Goal: Task Accomplishment & Management: Complete application form

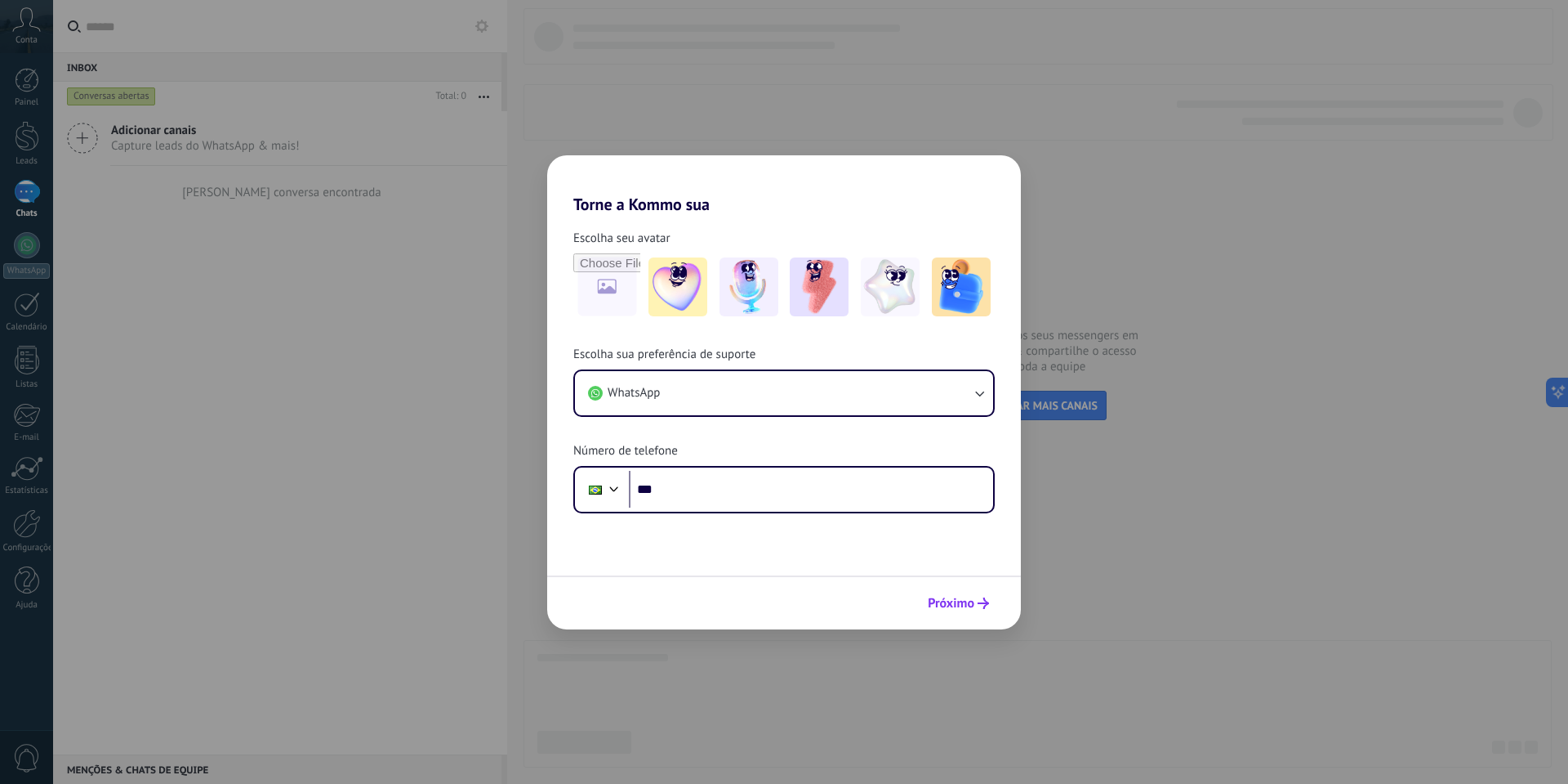
click at [963, 608] on span "Próximo" at bounding box center [951, 603] width 47 height 11
click at [751, 621] on div "Próximo" at bounding box center [784, 602] width 474 height 54
click at [773, 697] on div "Torne a Kommo sua Escolha seu avatar Escolha sua preferência de suporte WhatsAp…" at bounding box center [784, 392] width 1568 height 784
click at [776, 694] on div "Torne a Kommo sua Escolha seu avatar Escolha sua preferência de suporte WhatsAp…" at bounding box center [784, 392] width 1568 height 784
click at [775, 692] on div "Torne a Kommo sua Escolha seu avatar Escolha sua preferência de suporte WhatsAp…" at bounding box center [784, 392] width 1568 height 784
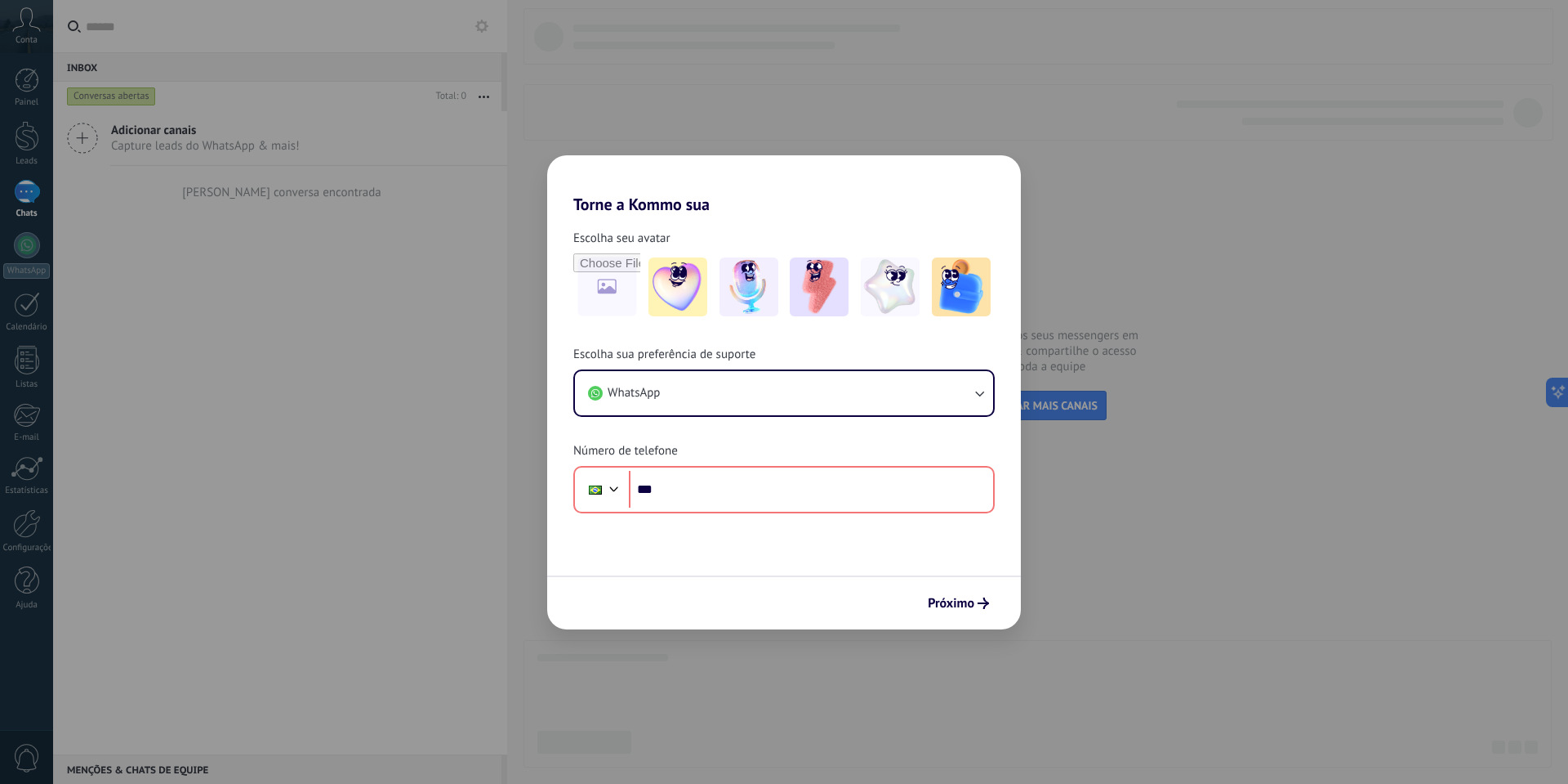
click at [777, 690] on div "Torne a Kommo sua Escolha seu avatar Escolha sua preferência de suporte WhatsAp…" at bounding box center [784, 392] width 1568 height 784
click at [777, 689] on div "Torne a Kommo sua Escolha seu avatar Escolha sua preferência de suporte WhatsAp…" at bounding box center [784, 392] width 1568 height 784
click at [778, 688] on div "Torne a Kommo sua Escolha seu avatar Escolha sua preferência de suporte WhatsAp…" at bounding box center [784, 392] width 1568 height 784
click at [784, 664] on div "Torne a Kommo sua Escolha seu avatar Escolha sua preferência de suporte WhatsAp…" at bounding box center [784, 392] width 1568 height 784
click at [706, 407] on button "WhatsApp" at bounding box center [784, 393] width 418 height 44
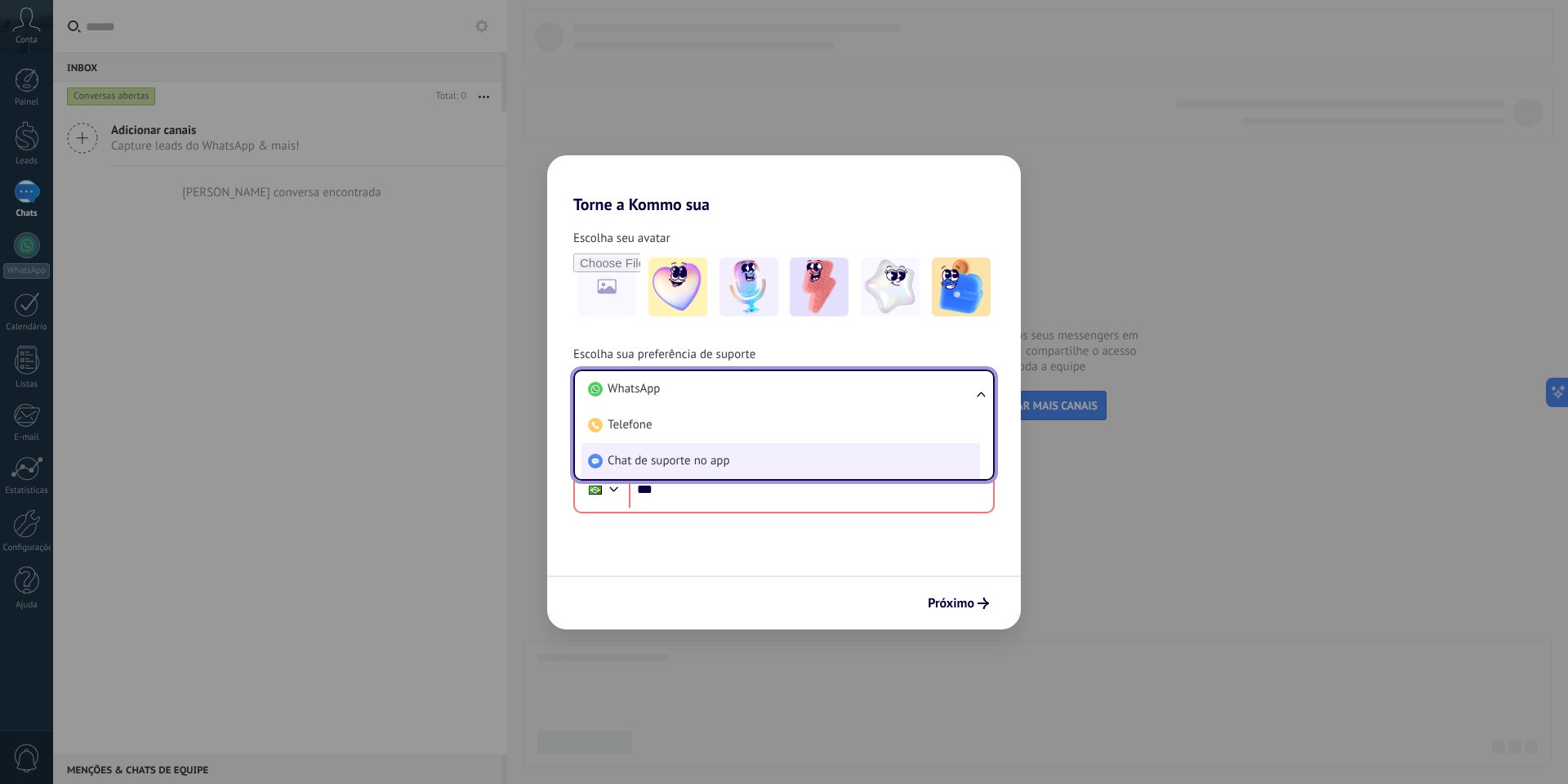
click at [733, 459] on li "Chat de suporte no app" at bounding box center [781, 461] width 399 height 36
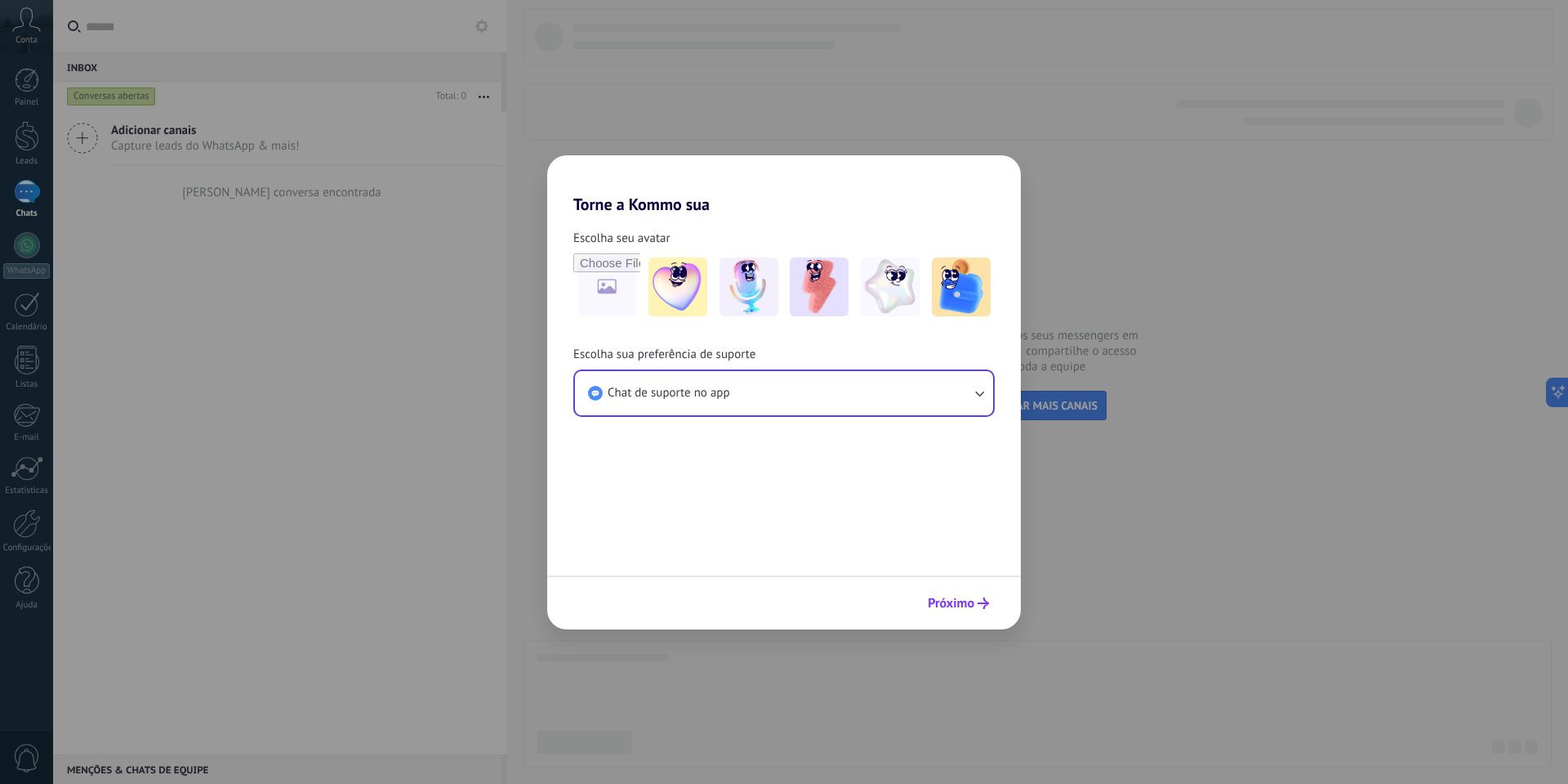
click at [966, 607] on span "Próximo" at bounding box center [951, 603] width 47 height 11
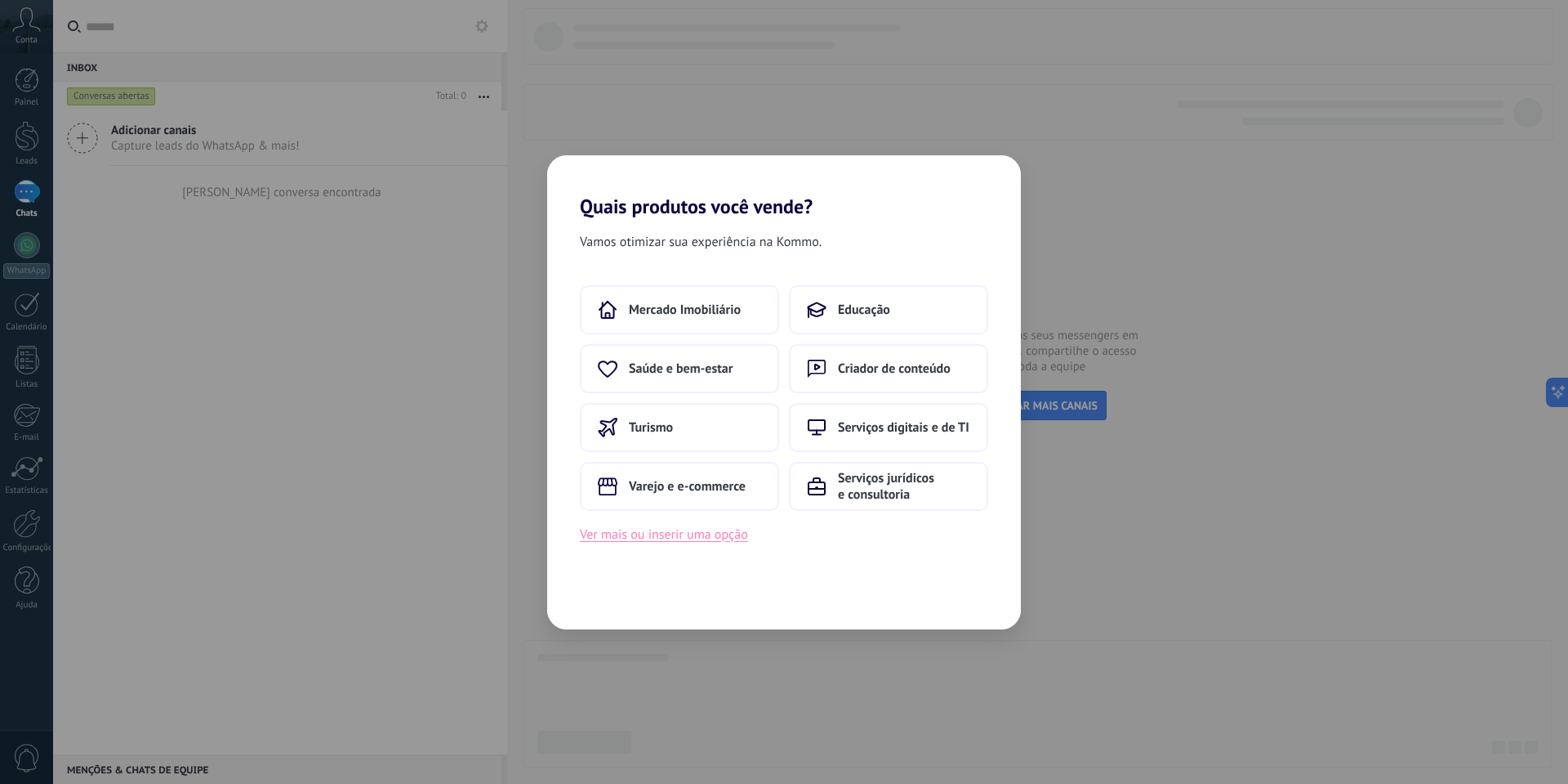
click at [713, 538] on button "Ver mais ou inserir uma opção" at bounding box center [664, 534] width 168 height 21
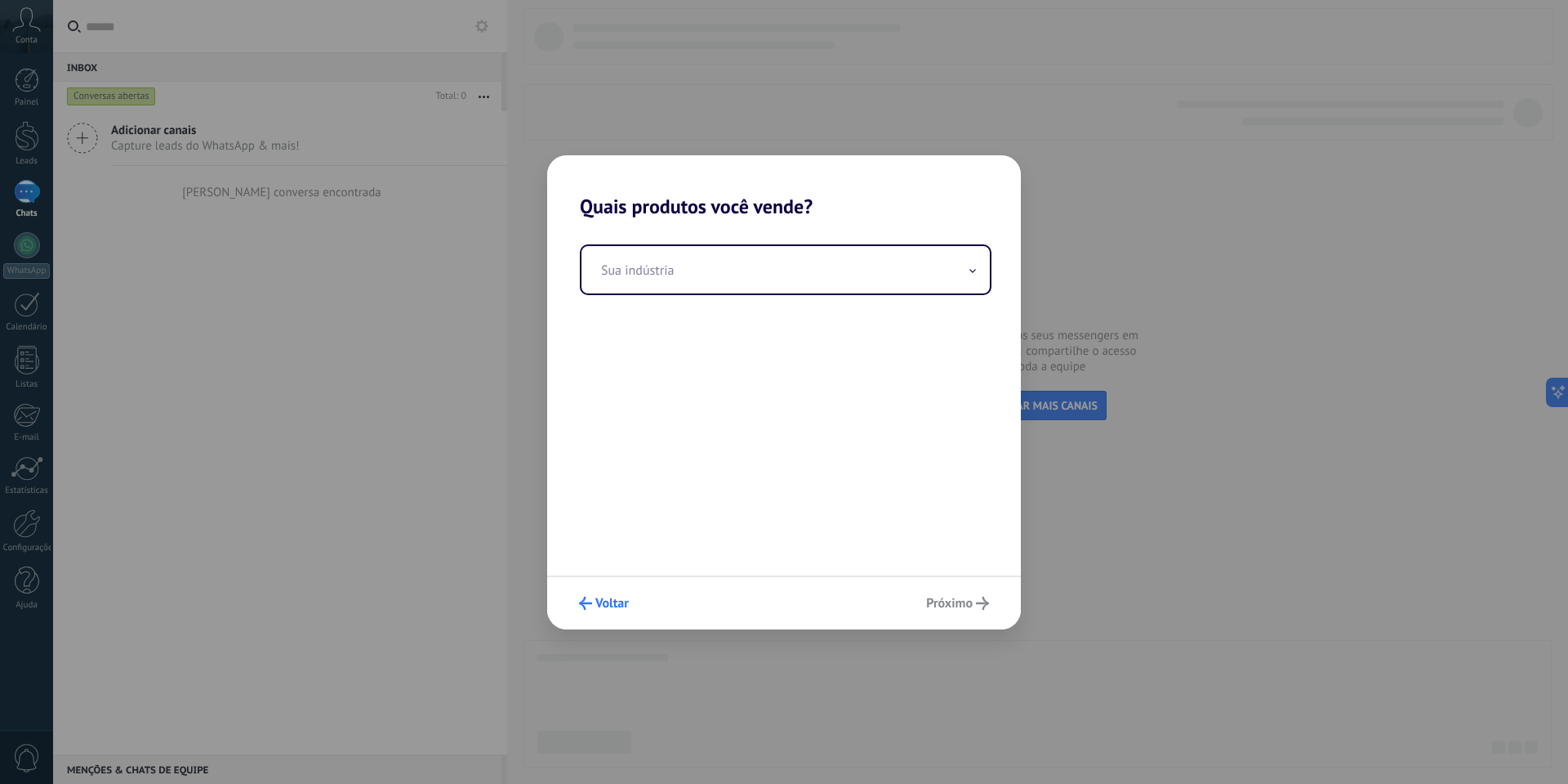
click at [588, 598] on icon "submit" at bounding box center [585, 603] width 13 height 13
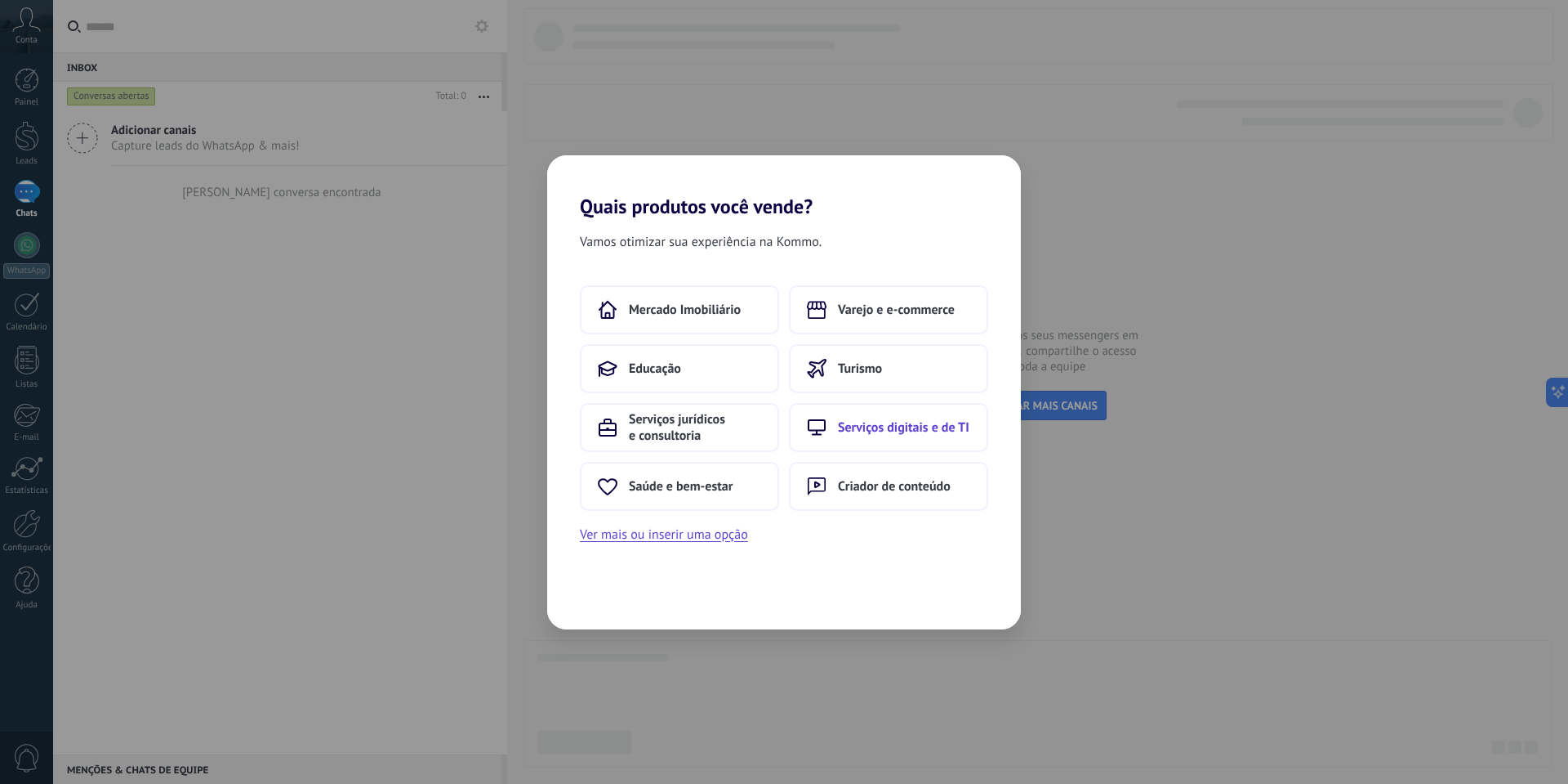
click at [900, 419] on span "Serviços digitais e de TI" at bounding box center [903, 427] width 131 height 16
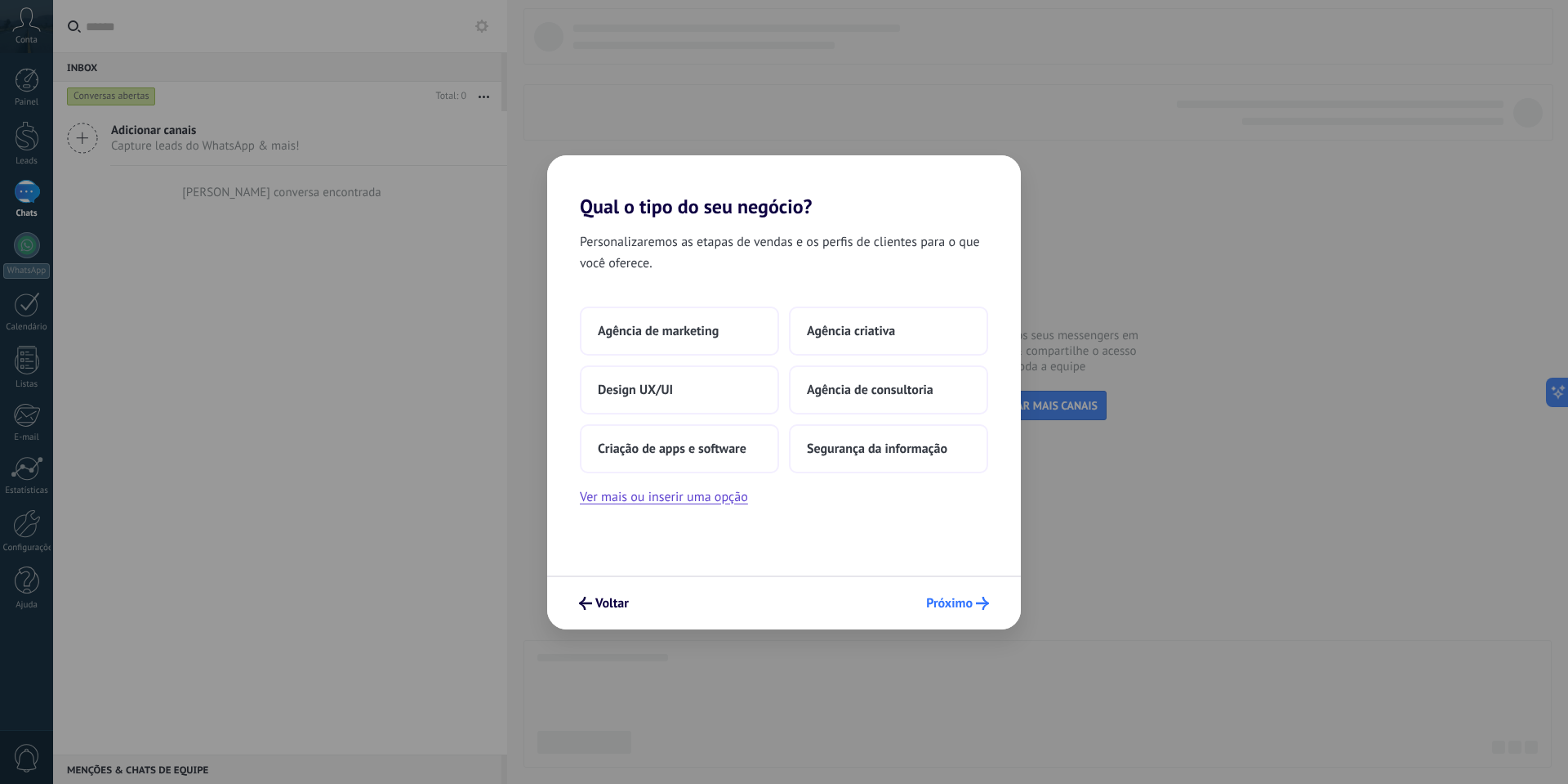
click at [937, 599] on span "Próximo" at bounding box center [949, 603] width 47 height 11
click at [720, 459] on button "Criação de apps e software" at bounding box center [679, 448] width 199 height 49
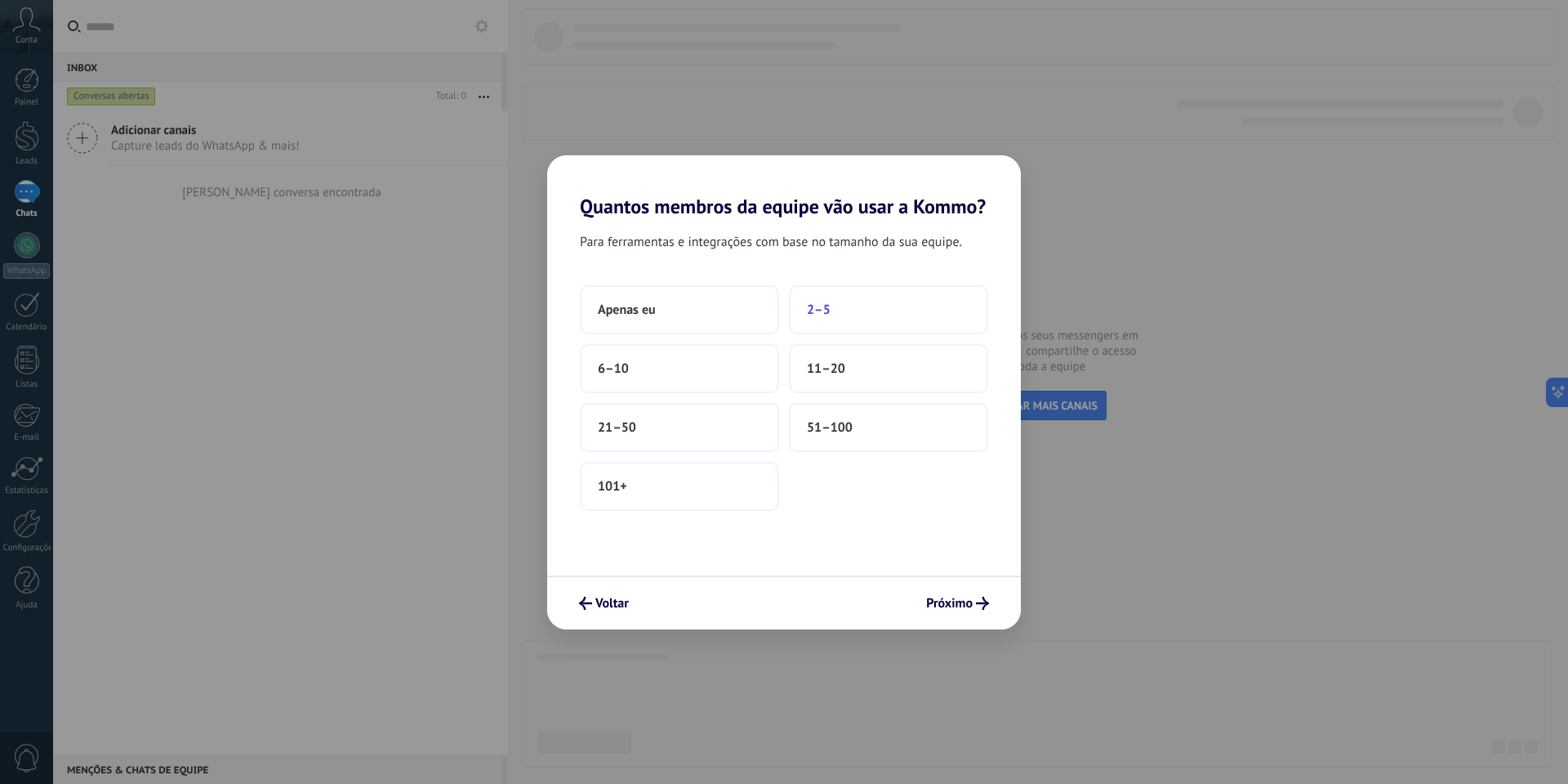
click at [839, 309] on button "2–5" at bounding box center [889, 309] width 199 height 49
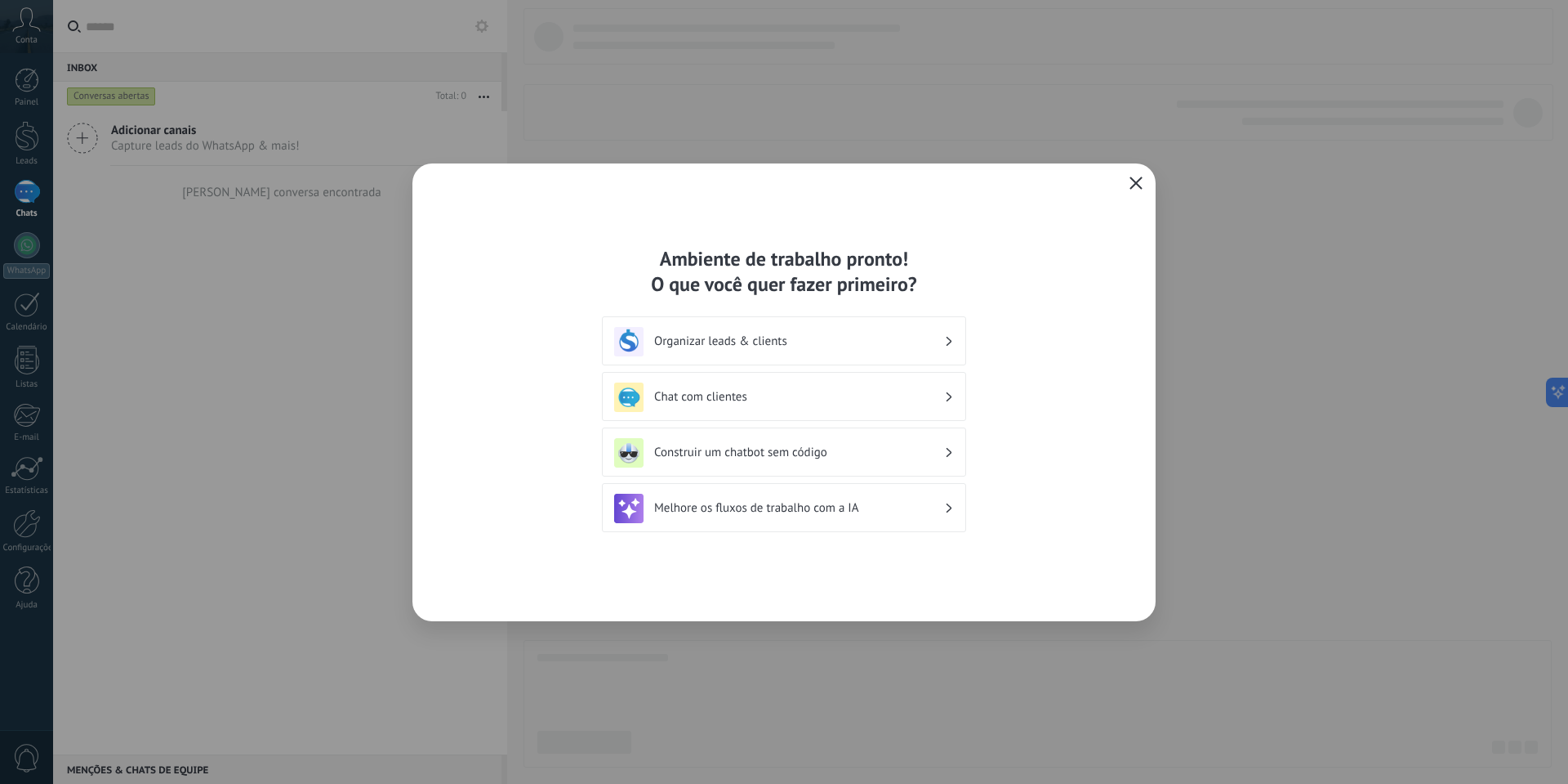
click at [1137, 184] on icon "button" at bounding box center [1136, 183] width 13 height 13
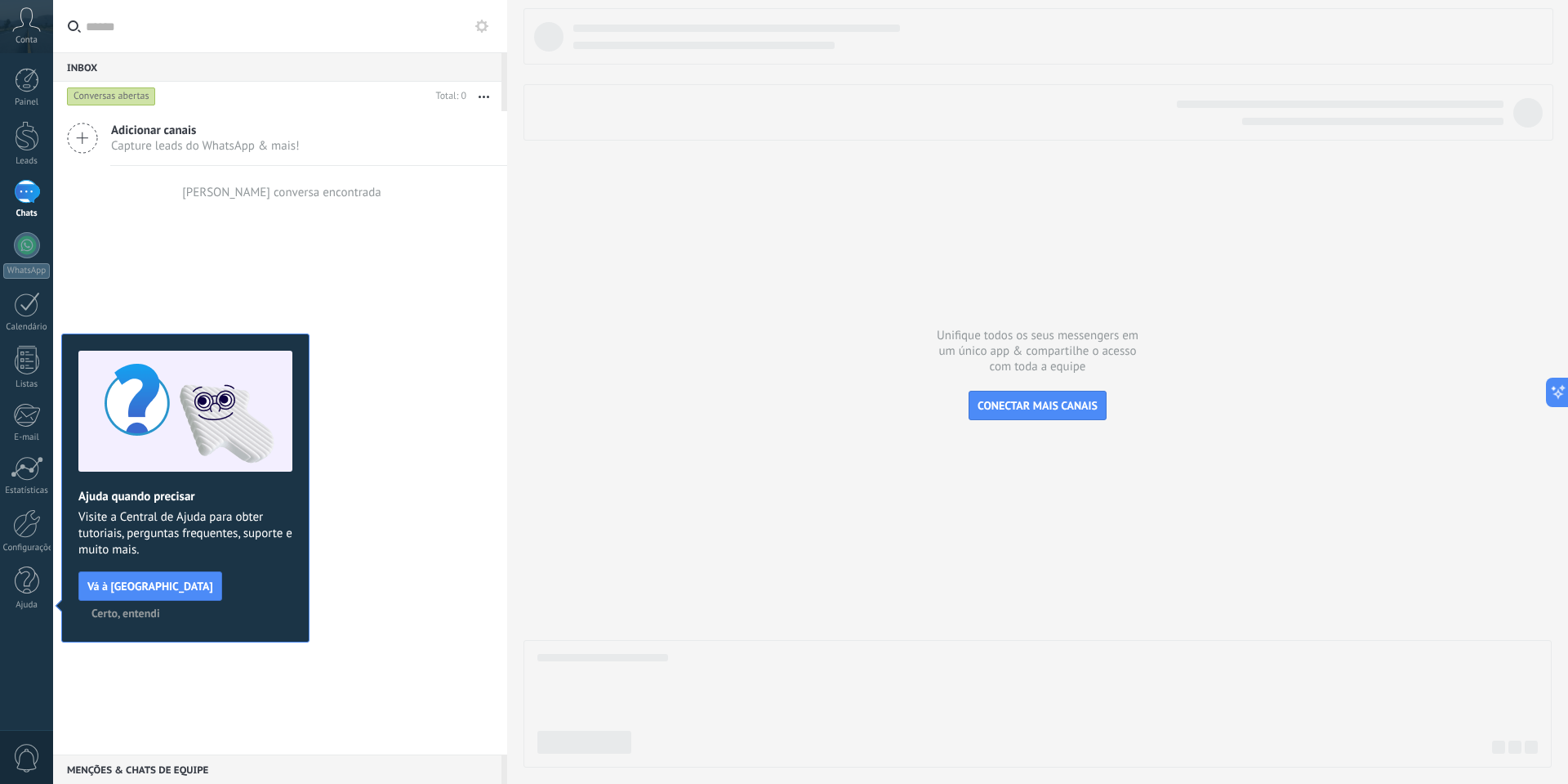
click at [460, 538] on div "Adicionar canais Capture leads do WhatsApp & mais! Nenhuma conversa encontrada" at bounding box center [279, 433] width 454 height 643
click at [160, 607] on span "Certo, entendi" at bounding box center [126, 613] width 69 height 11
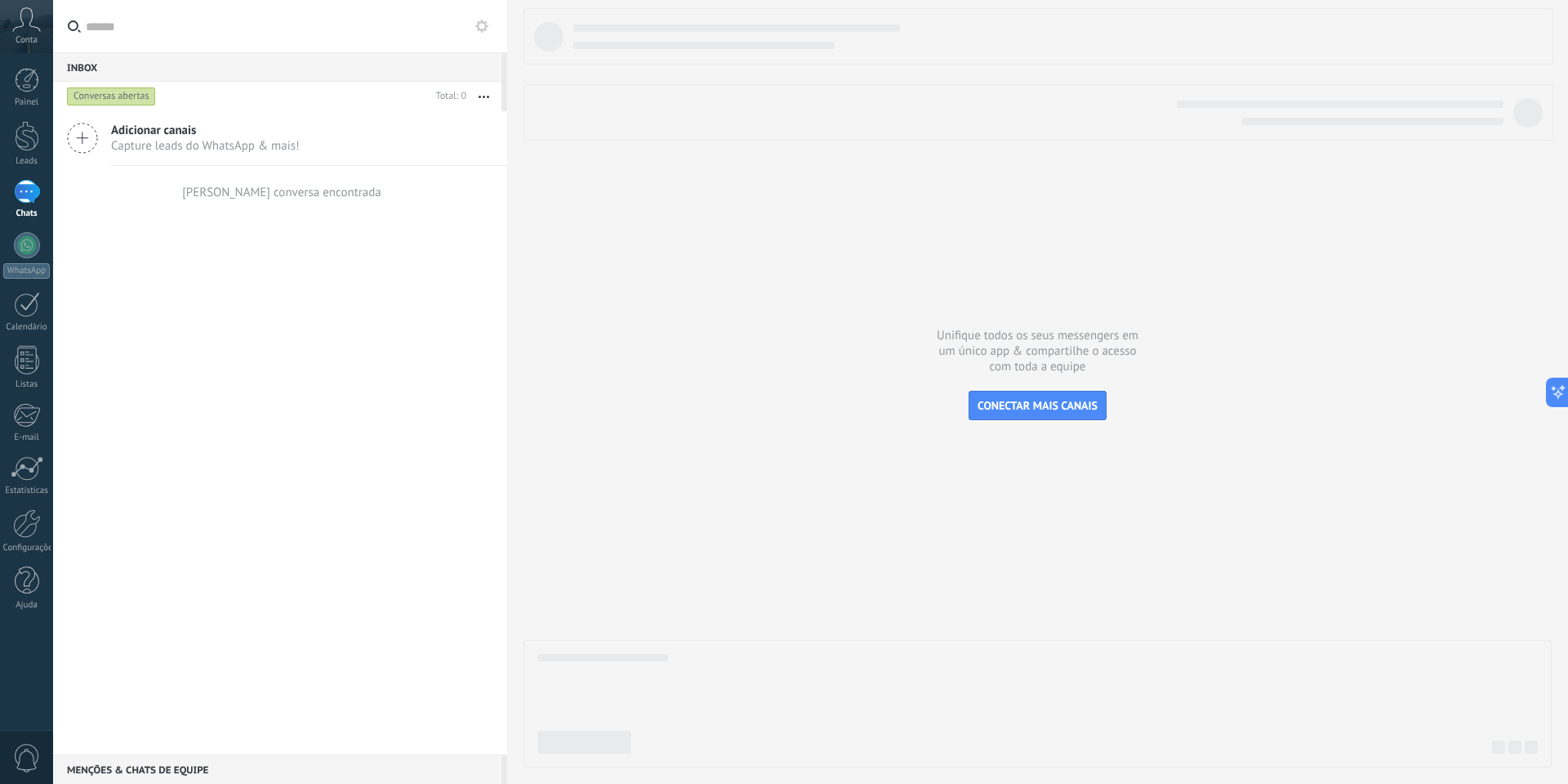
click at [162, 133] on span "Adicionar canais" at bounding box center [205, 130] width 188 height 15
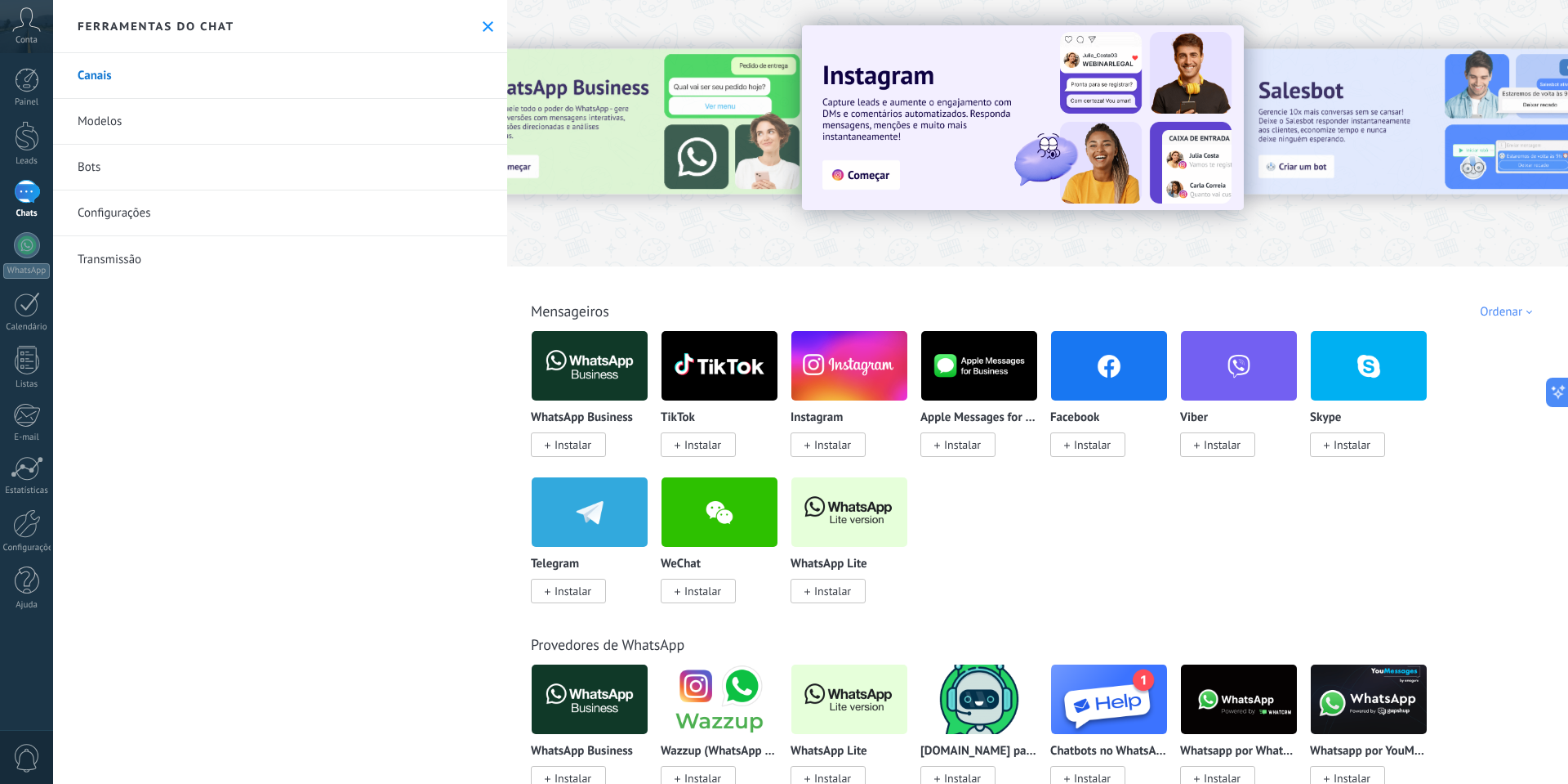
click at [41, 39] on div "Conta" at bounding box center [26, 26] width 53 height 53
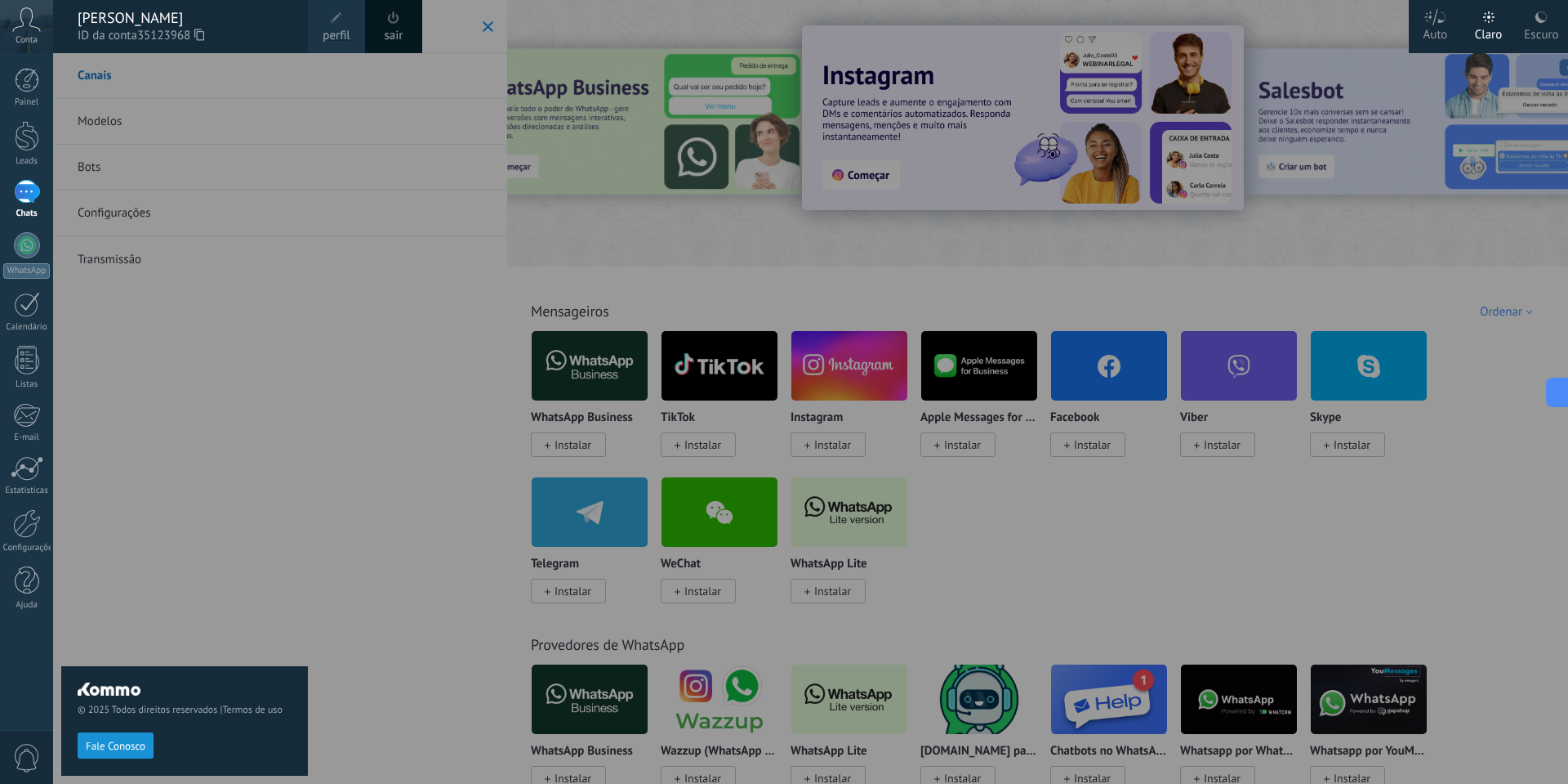
click at [337, 370] on div at bounding box center [836, 392] width 1568 height 784
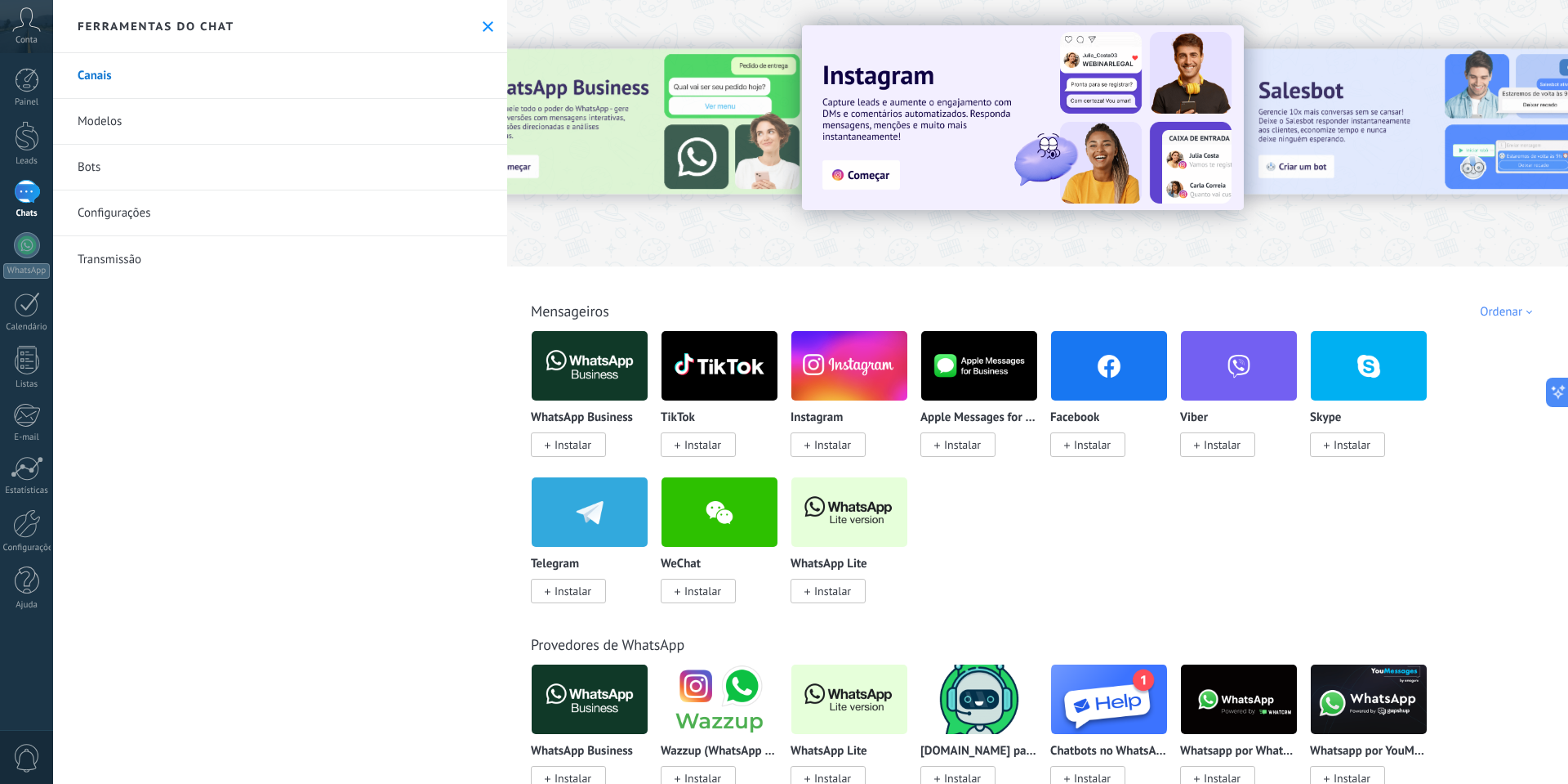
click at [38, 198] on div at bounding box center [27, 191] width 26 height 24
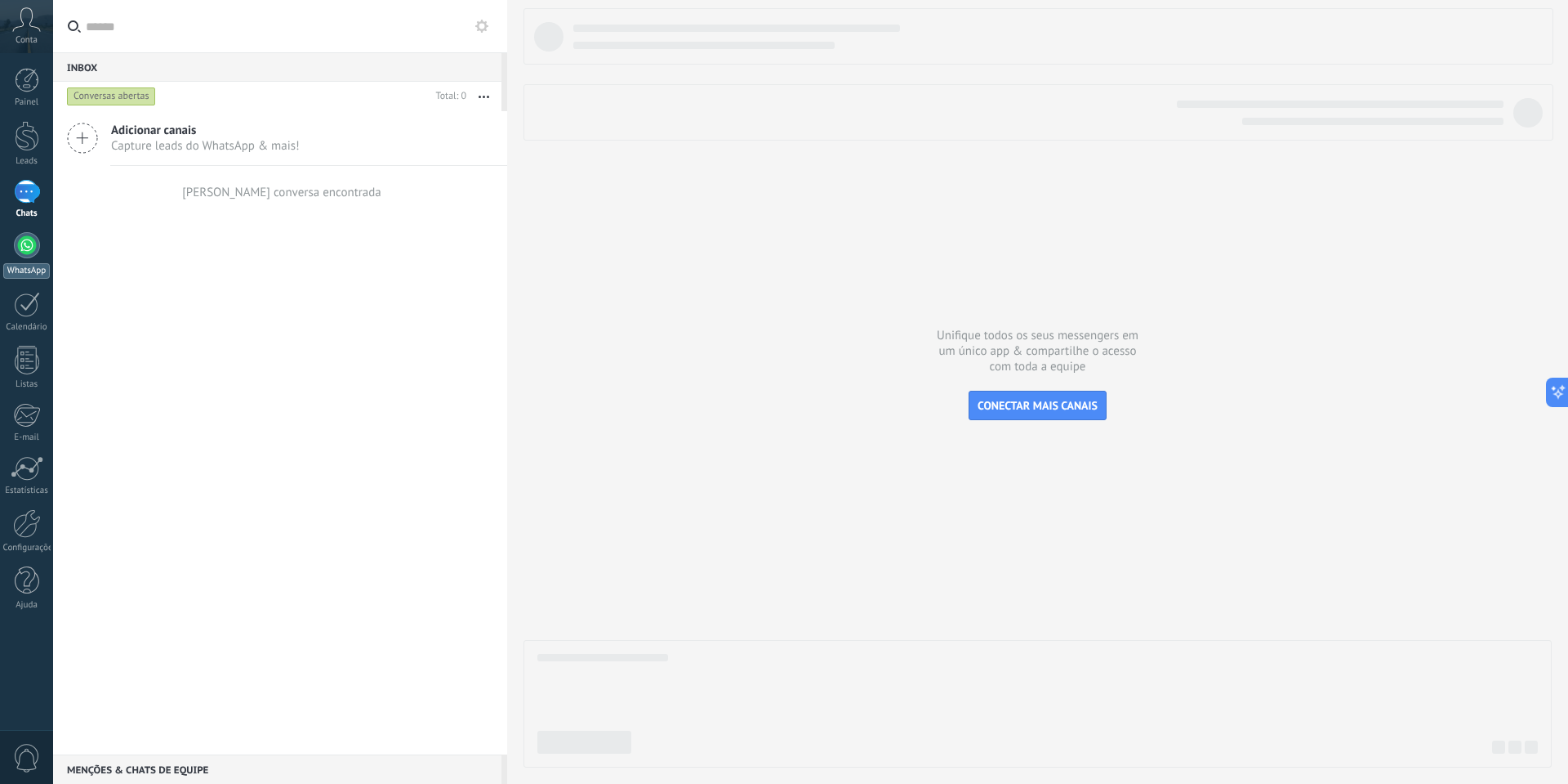
click at [35, 257] on link "WhatsApp" at bounding box center [26, 255] width 53 height 47
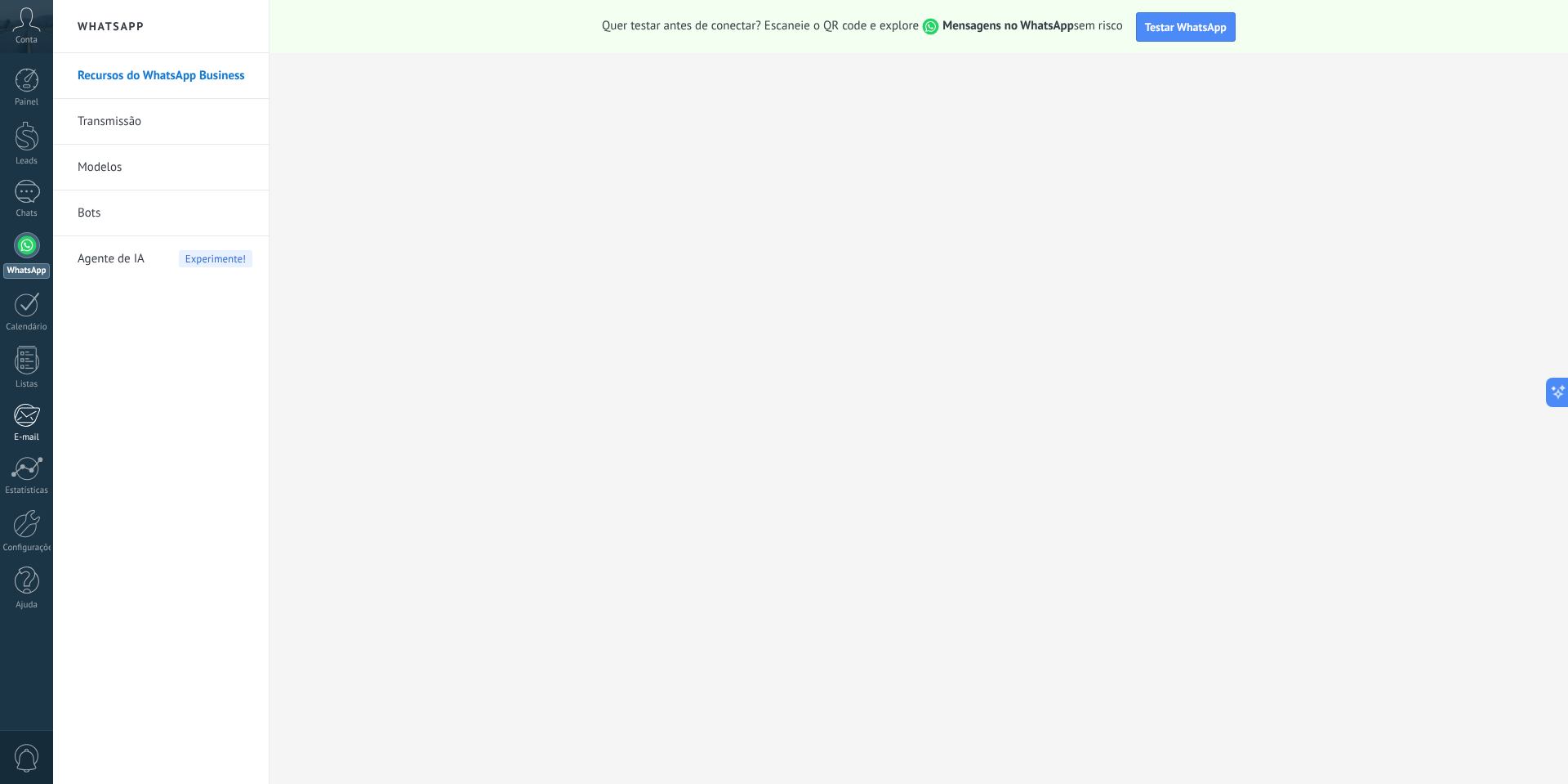
click at [31, 410] on div at bounding box center [27, 415] width 27 height 25
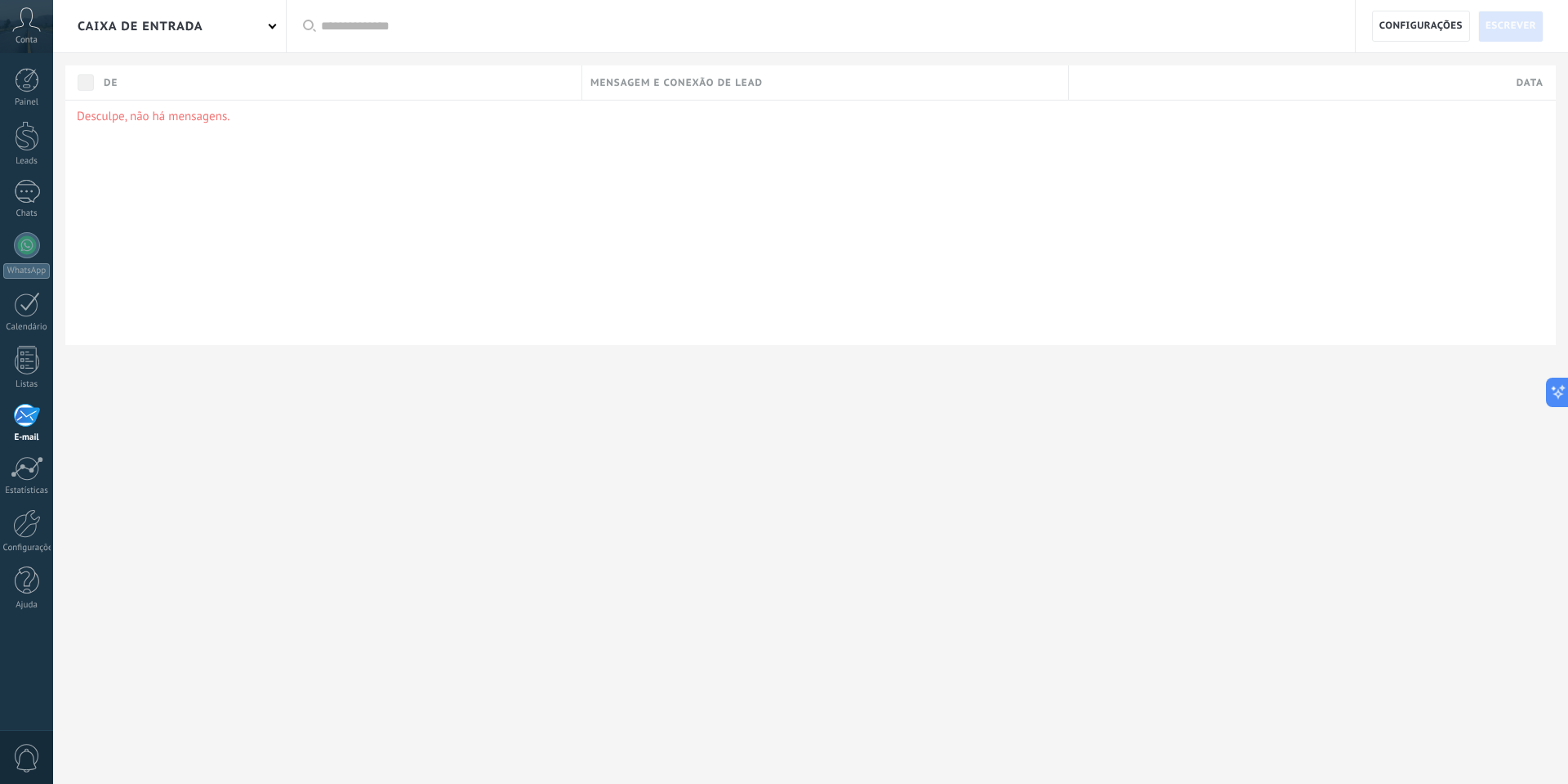
click at [205, 119] on p "Desculpe, não há mensagens." at bounding box center [810, 117] width 1468 height 15
click at [1498, 21] on span "Escrever" at bounding box center [1511, 26] width 51 height 30
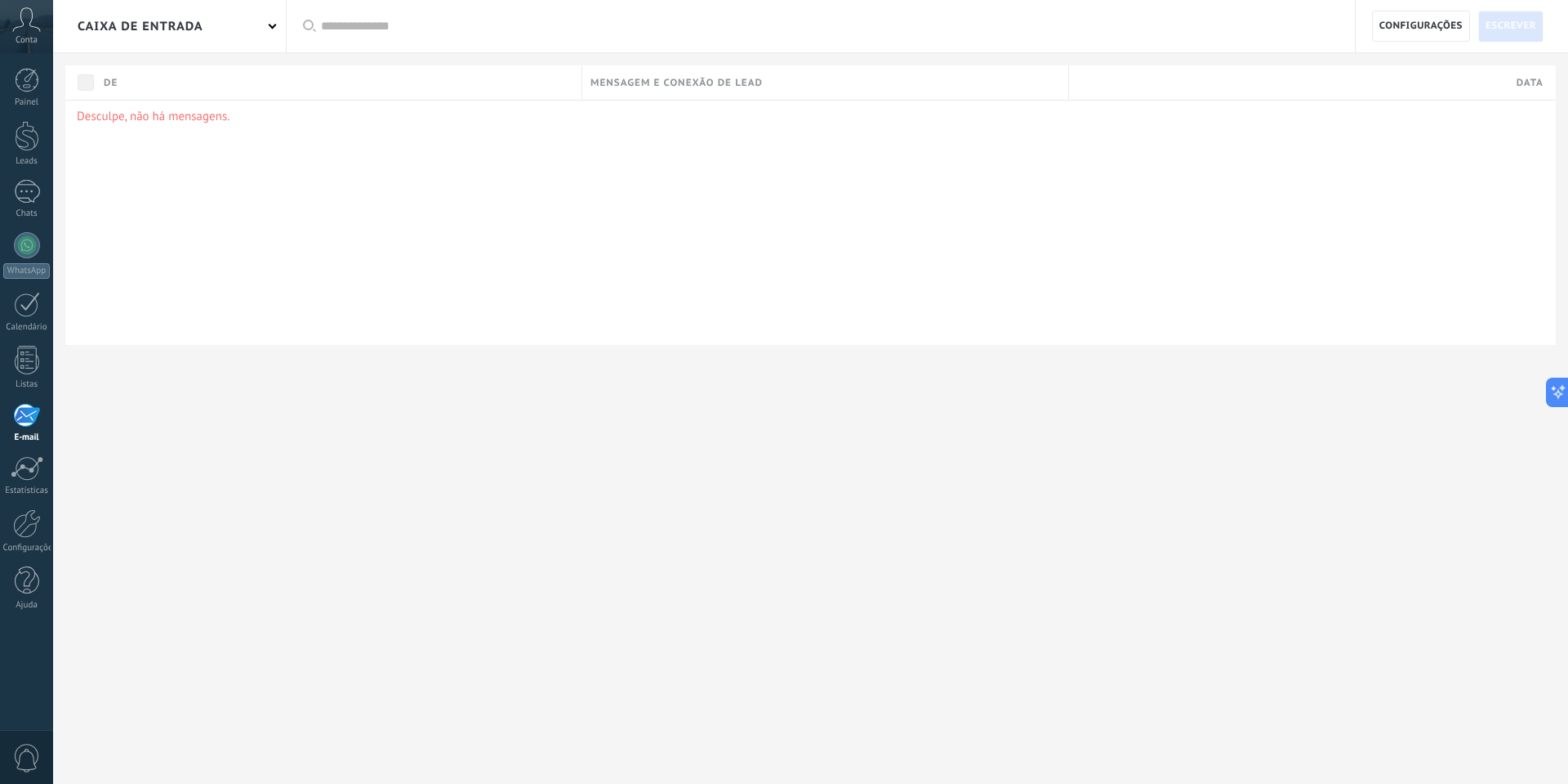
click at [1498, 21] on span "Escrever" at bounding box center [1511, 26] width 51 height 30
click at [1498, 20] on span "Escrever" at bounding box center [1511, 26] width 51 height 30
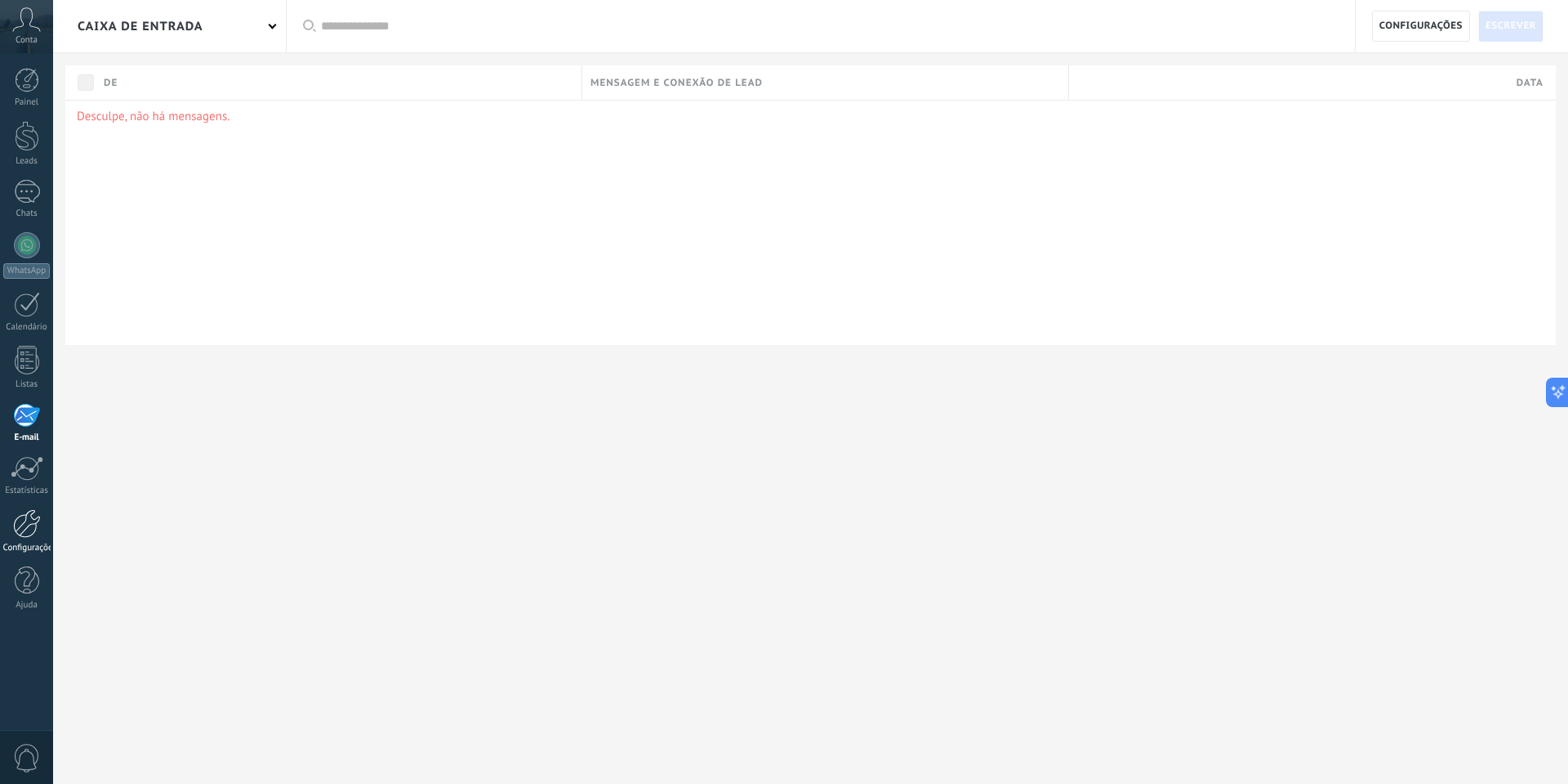
click at [28, 542] on link "Configurações" at bounding box center [26, 531] width 53 height 44
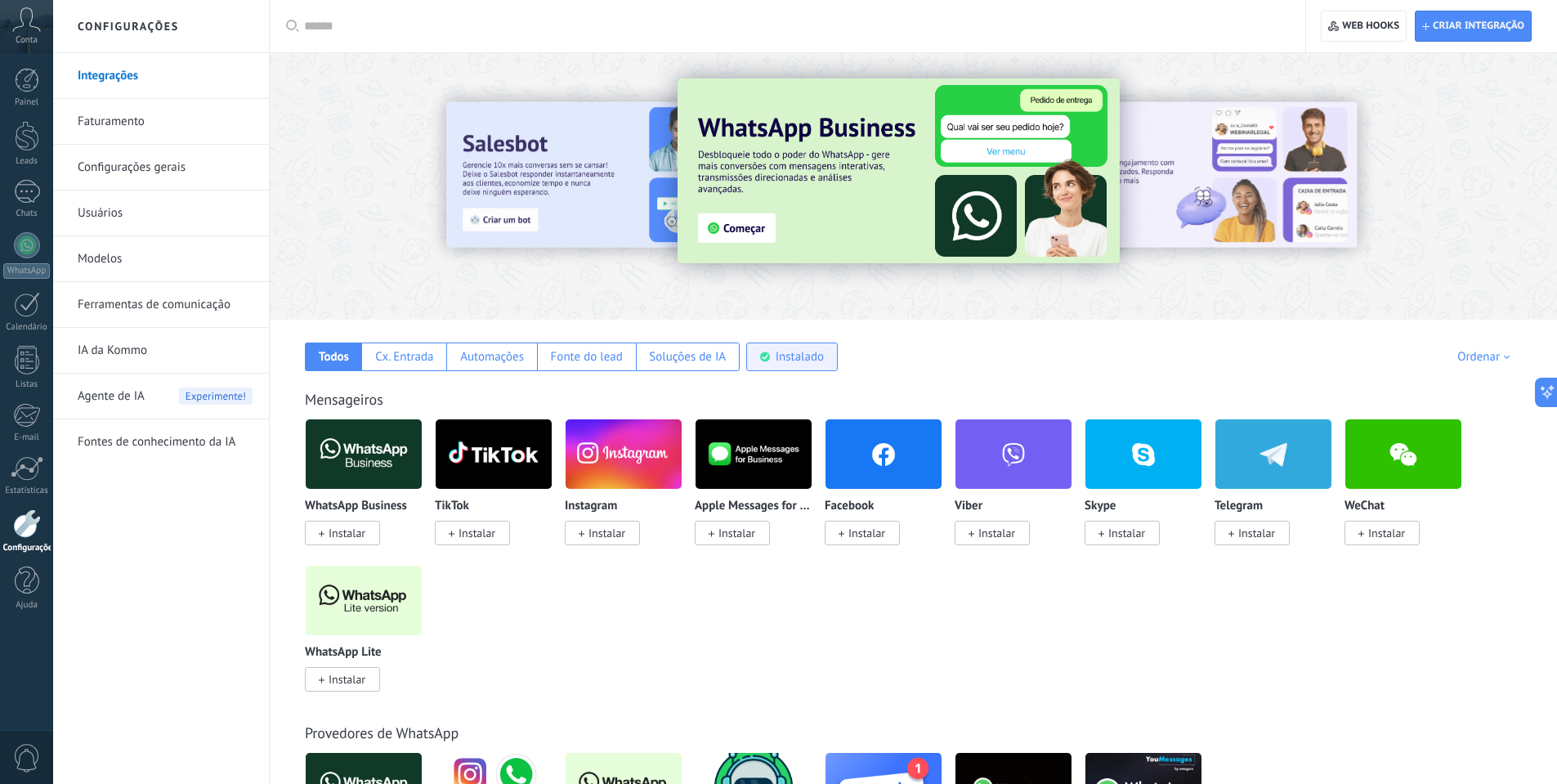
click at [775, 344] on div "Instalado" at bounding box center [792, 357] width 92 height 29
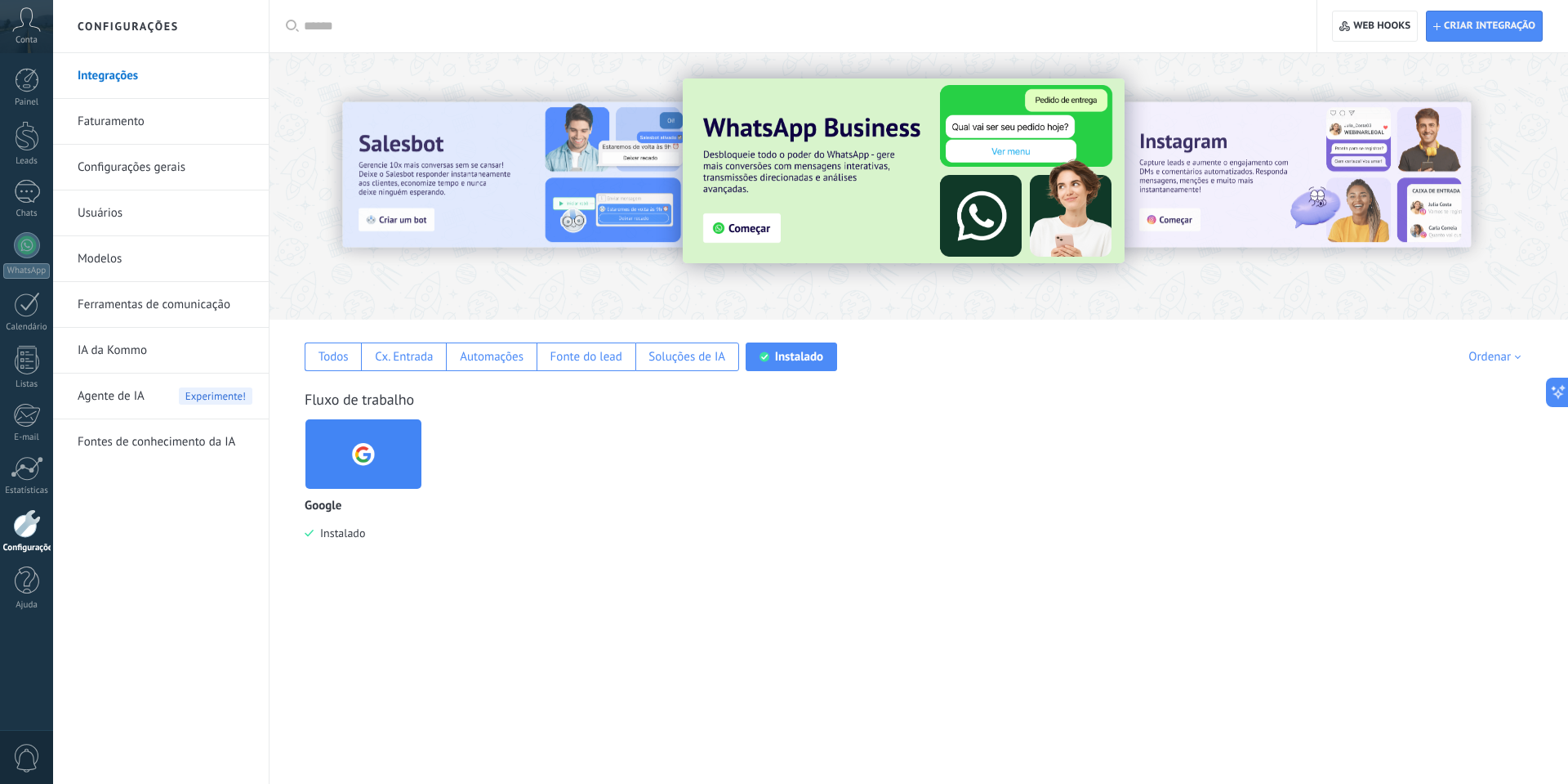
click at [338, 458] on img at bounding box center [363, 454] width 116 height 79
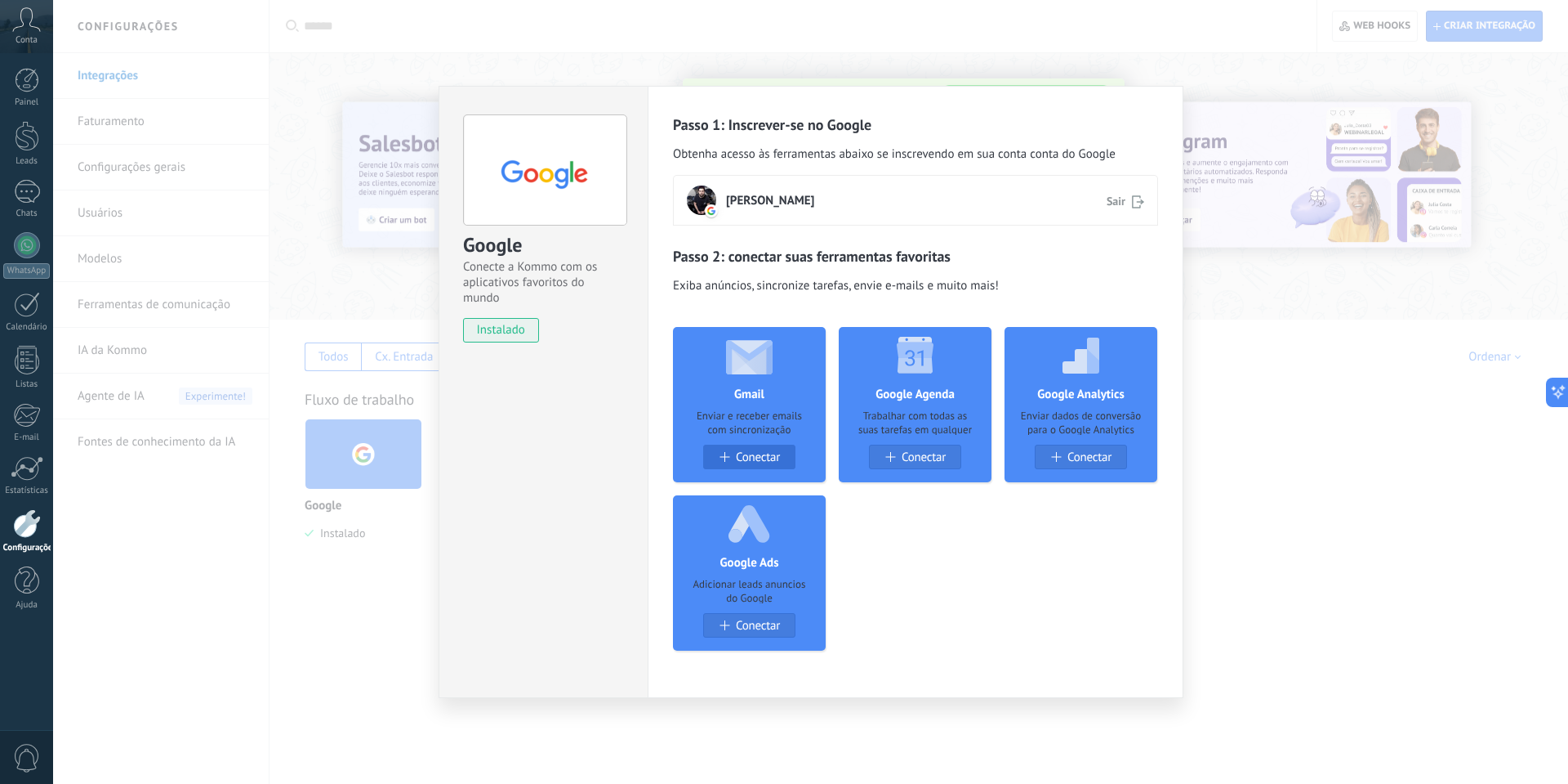
click at [766, 449] on button "Conectar" at bounding box center [749, 457] width 92 height 25
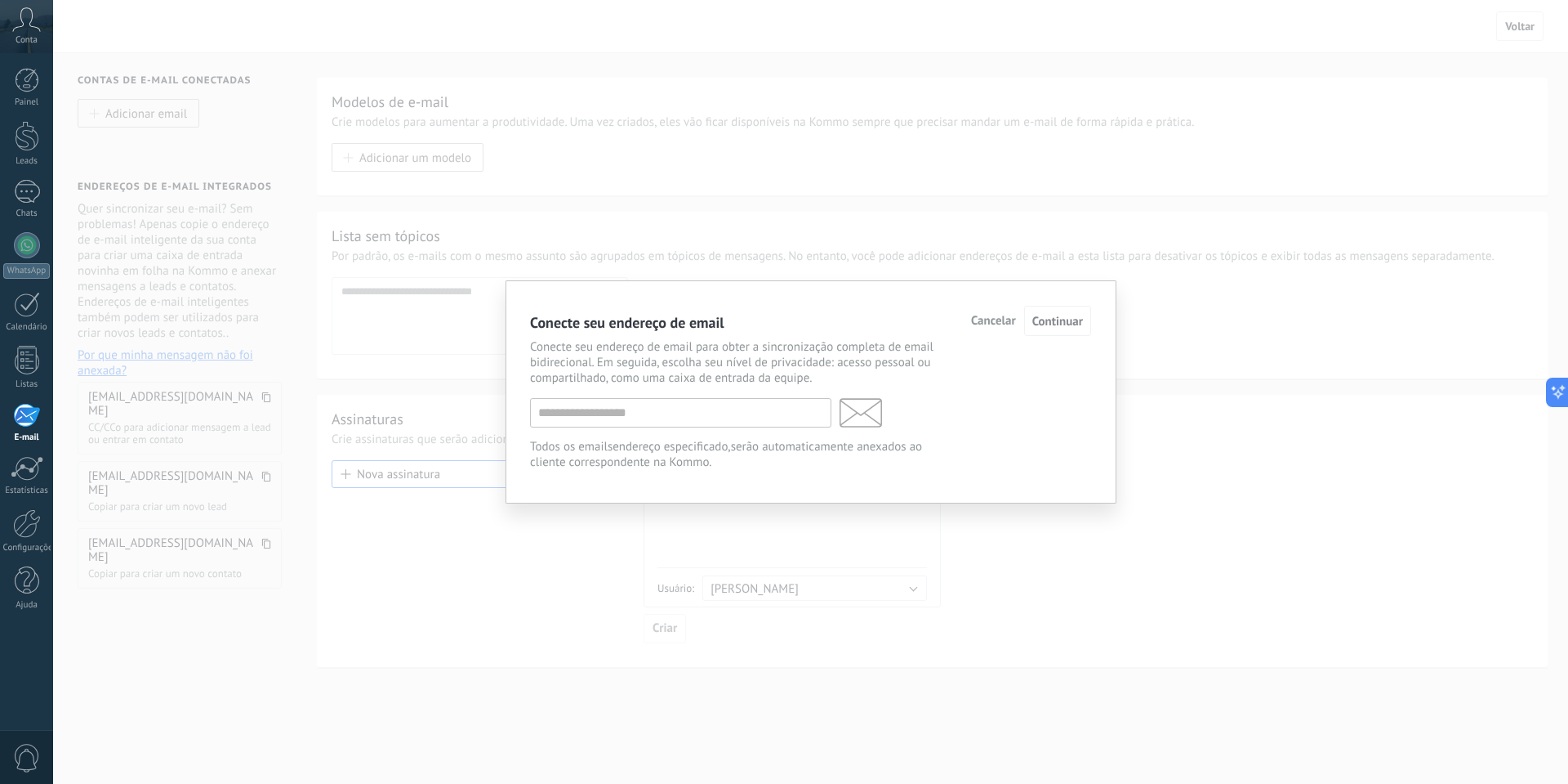
click at [1183, 411] on div "Conecte seu endereço de email Cancelar Continuar Conecte seu endereço de email …" at bounding box center [809, 392] width 1514 height 784
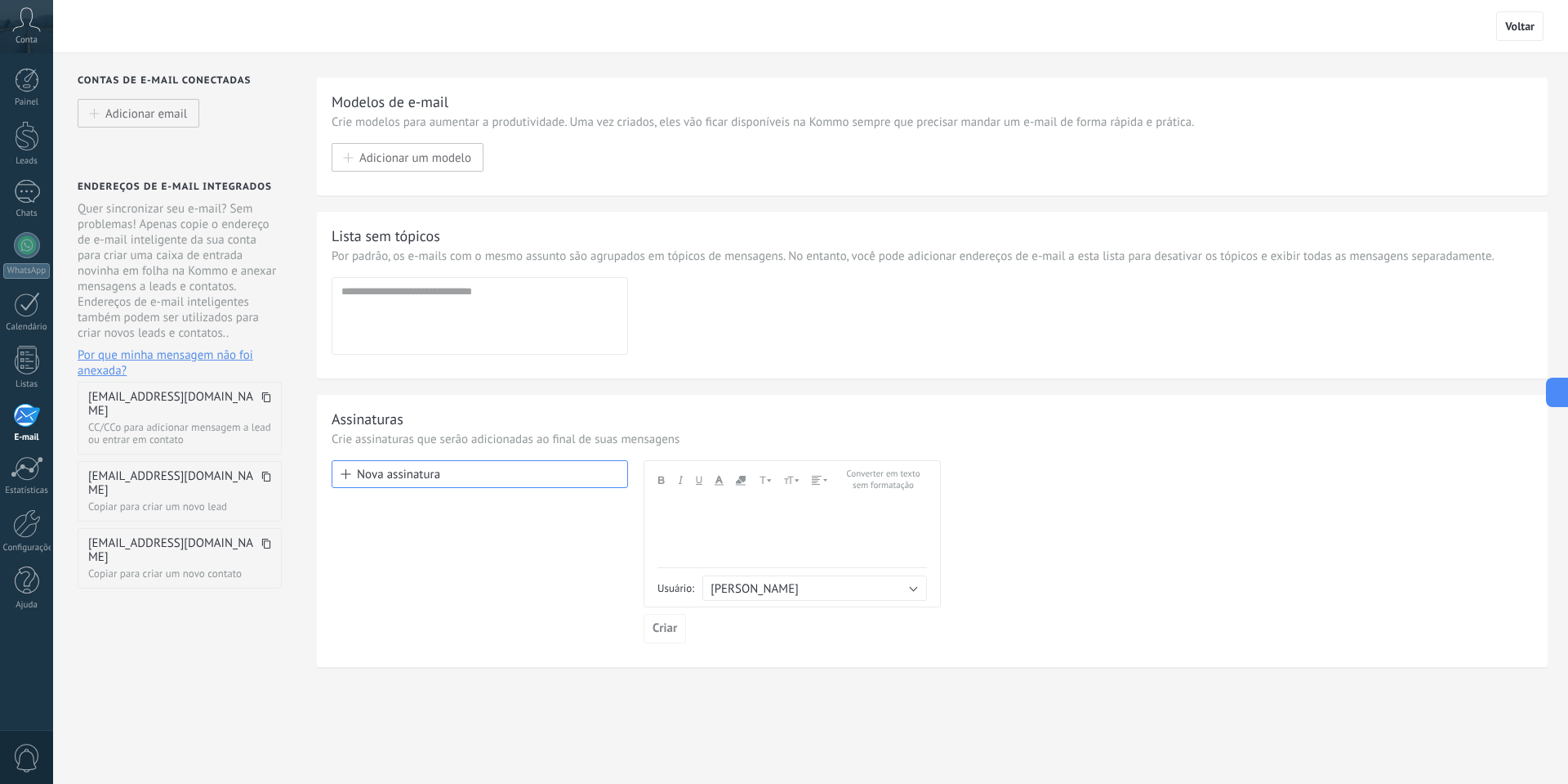
click at [538, 591] on div "Nova assinatura" at bounding box center [480, 551] width 297 height 183
click at [16, 80] on div at bounding box center [27, 80] width 25 height 25
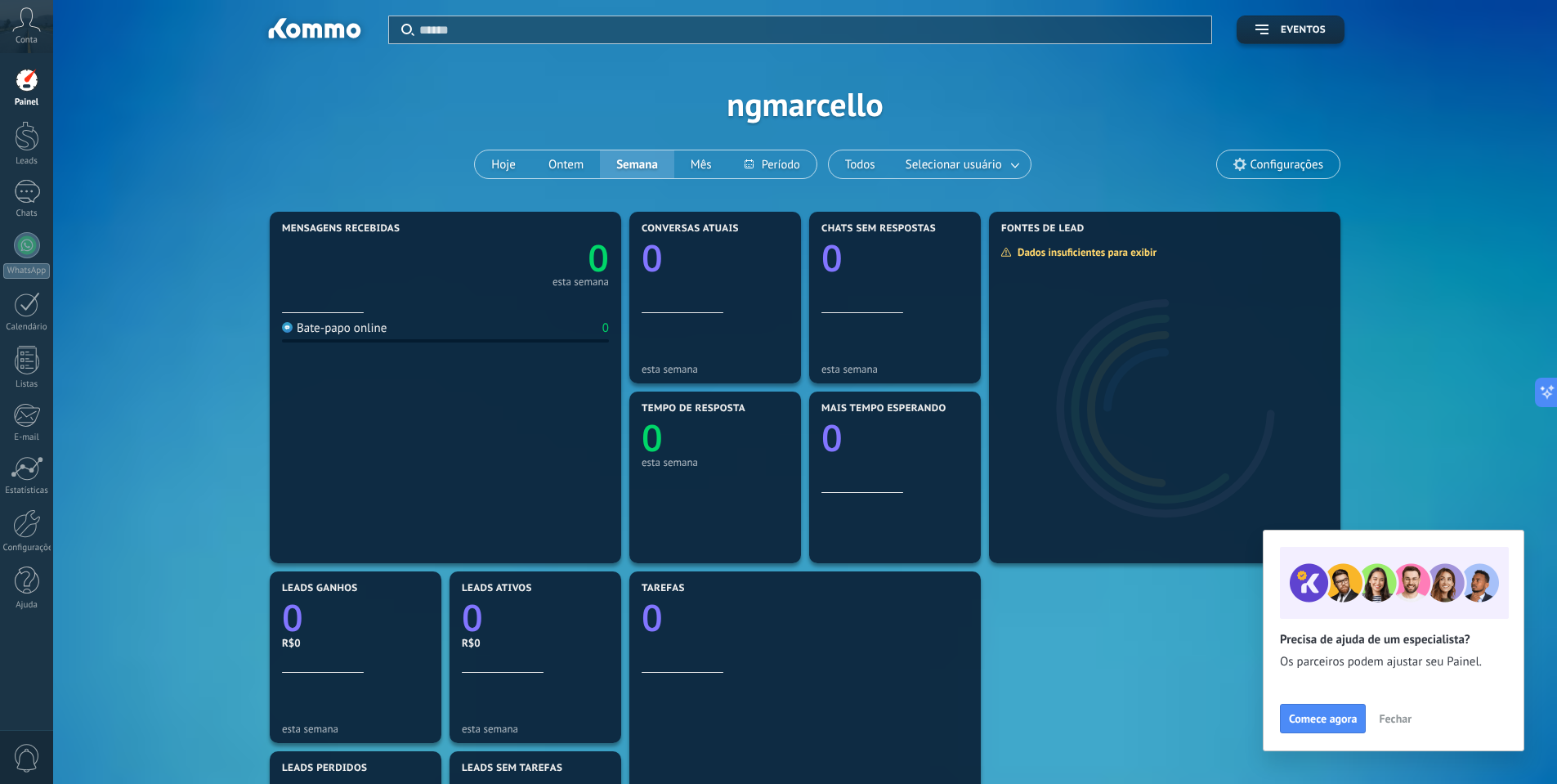
click at [1398, 713] on span "Fechar" at bounding box center [1395, 718] width 33 height 11
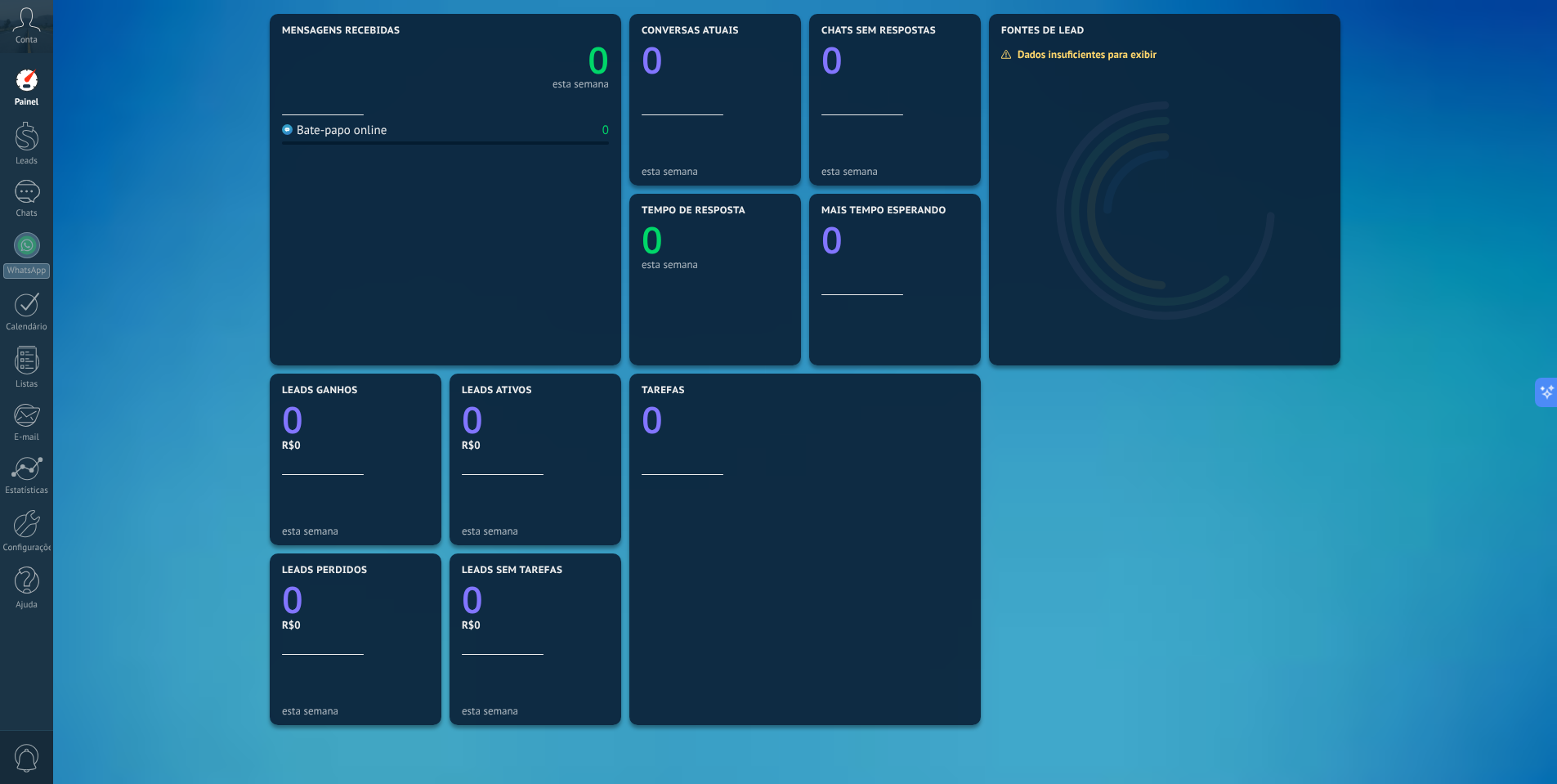
scroll to position [206, 0]
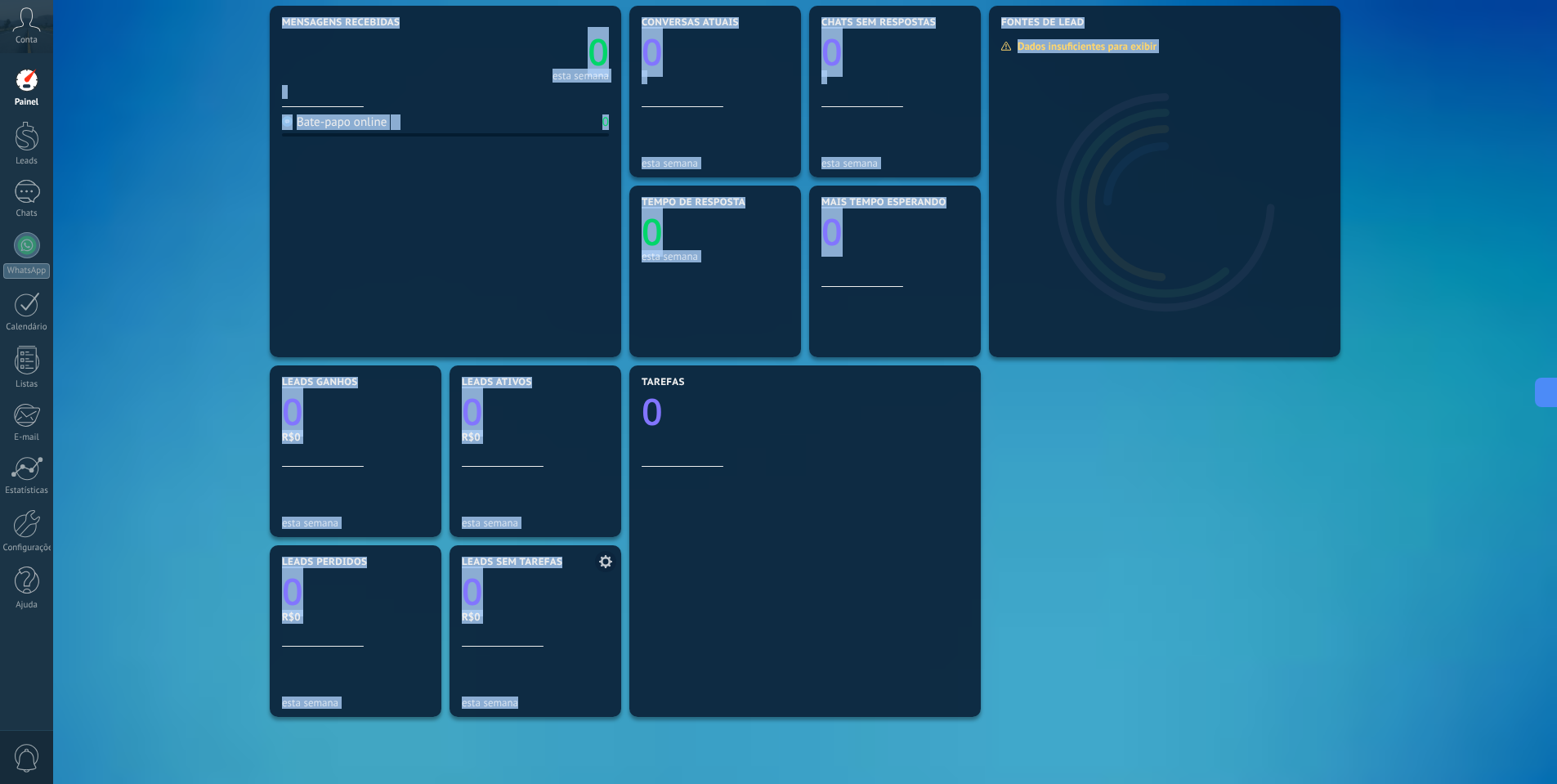
drag, startPoint x: 267, startPoint y: 200, endPoint x: 550, endPoint y: 713, distance: 585.9
click at [550, 713] on div "Aplicar Eventos ngmarcello Hoje Ontem Semana Mês Todos Selecionar usuário Confi…" at bounding box center [804, 372] width 1503 height 1156
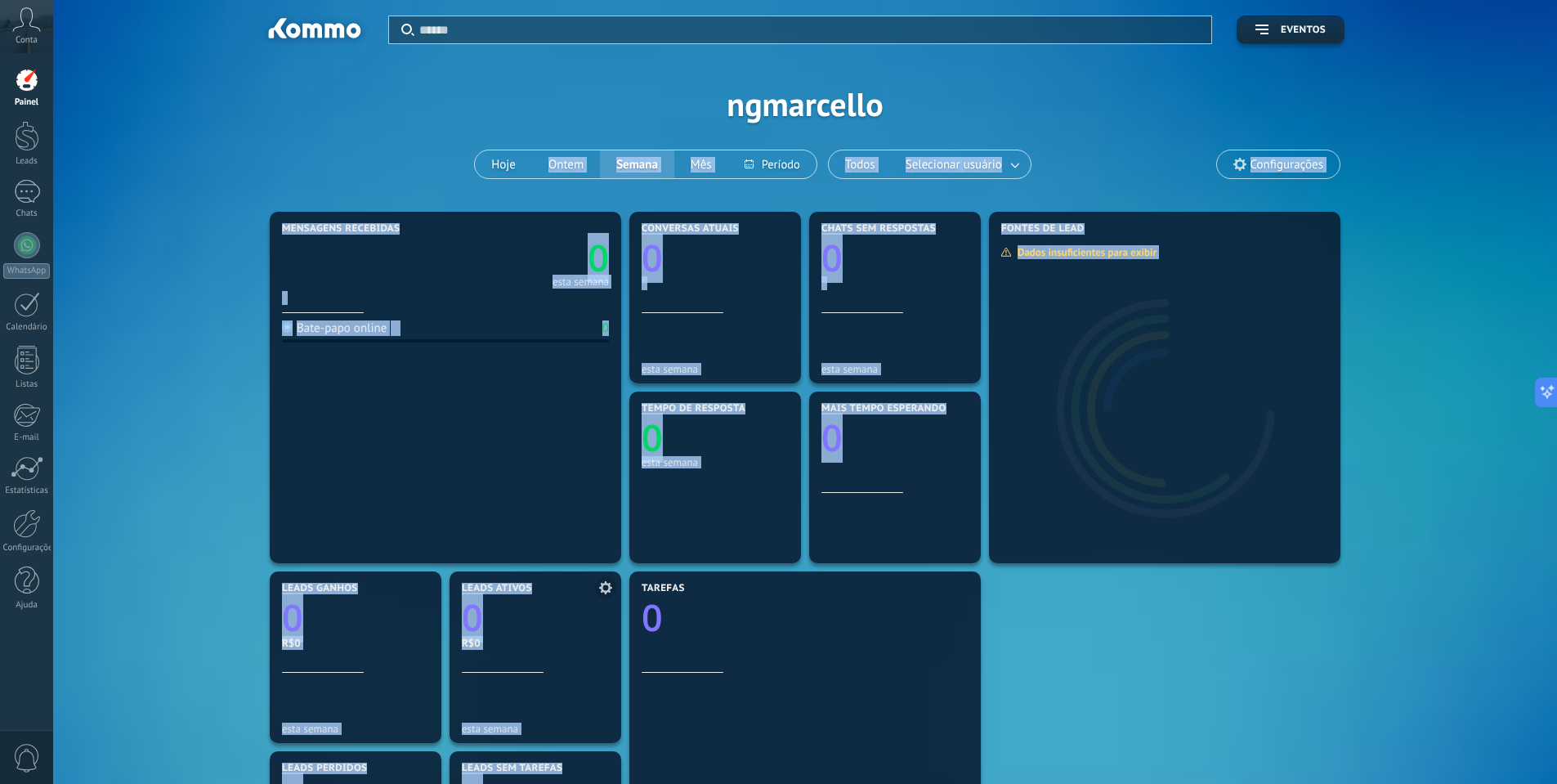
scroll to position [372, 0]
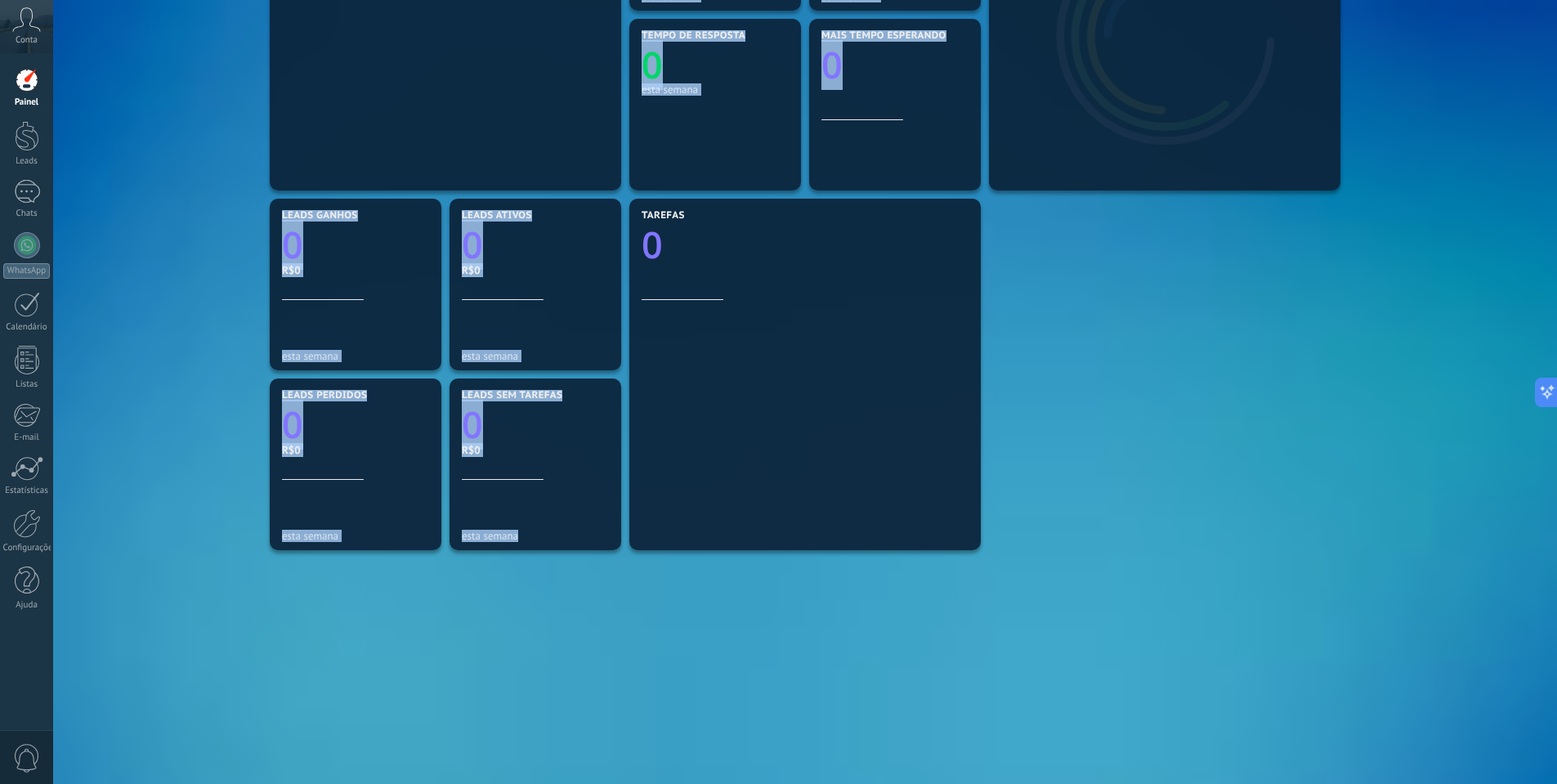
click at [577, 694] on div "Mensagens recebidas 0 esta semana Bate-papo online 0 Conversas atuais 0 esta se…" at bounding box center [804, 284] width 1079 height 899
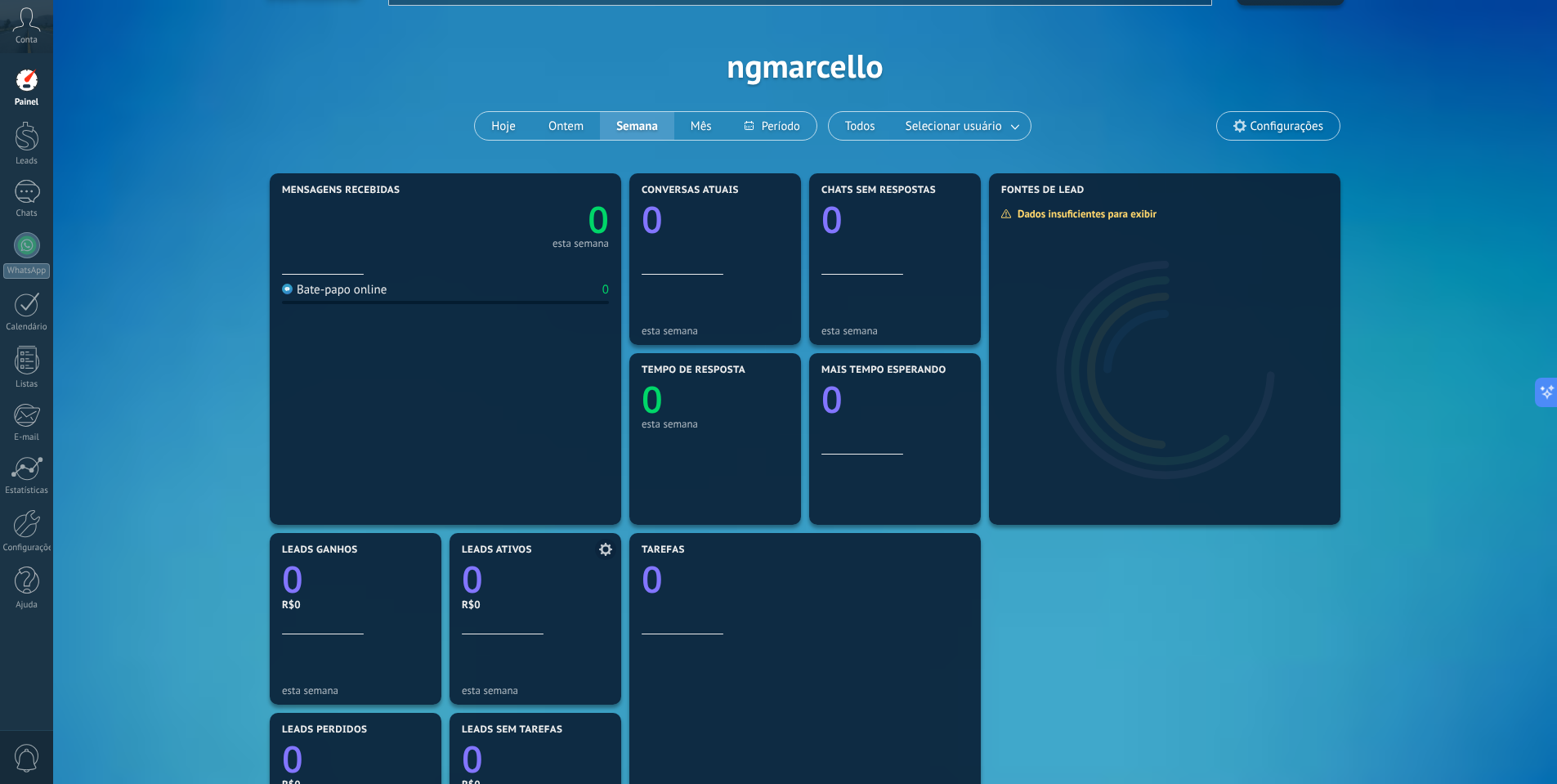
scroll to position [0, 0]
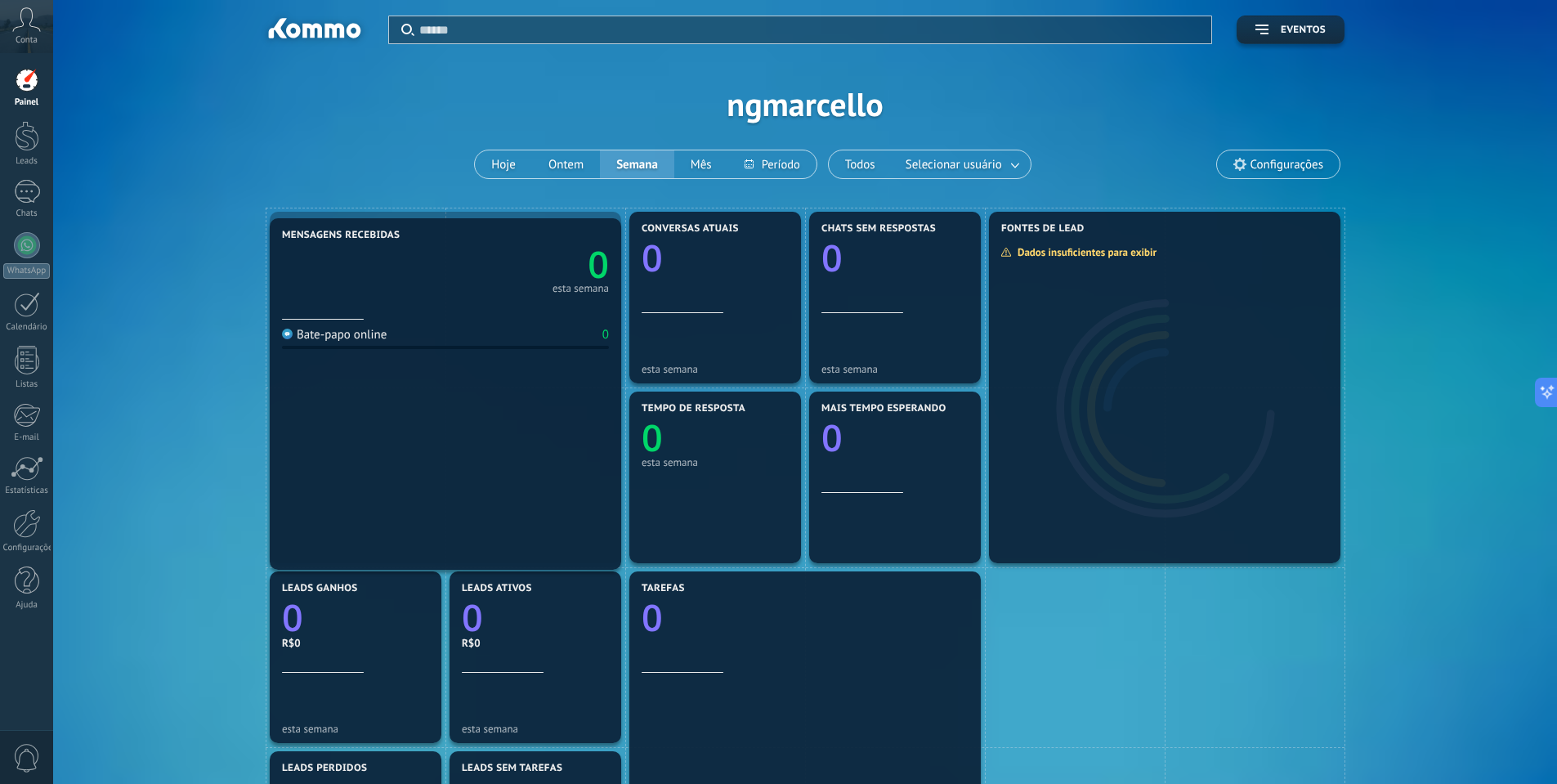
drag, startPoint x: 277, startPoint y: 220, endPoint x: 261, endPoint y: 226, distance: 17.1
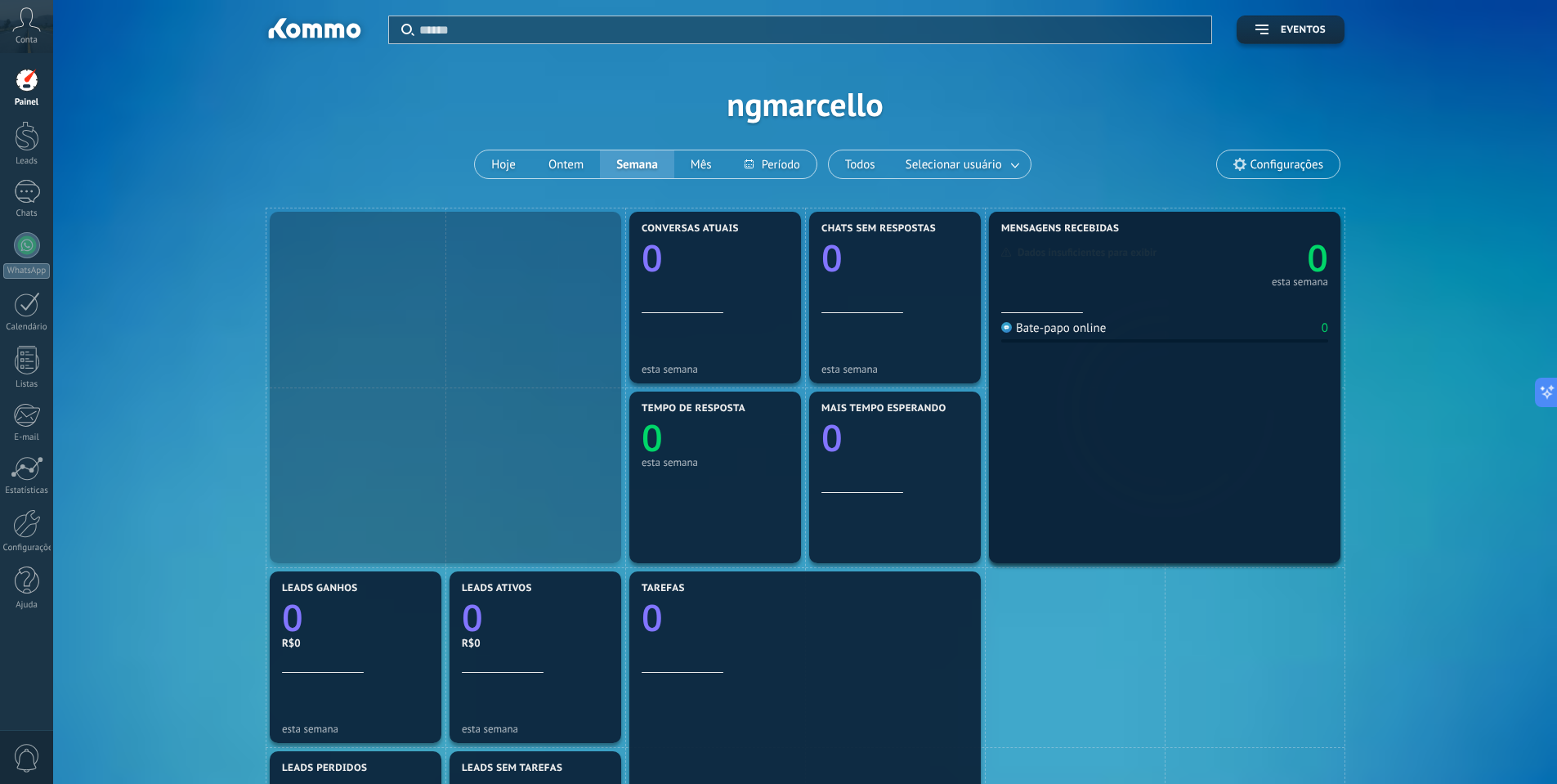
drag, startPoint x: 399, startPoint y: 351, endPoint x: 1155, endPoint y: 344, distance: 756.0
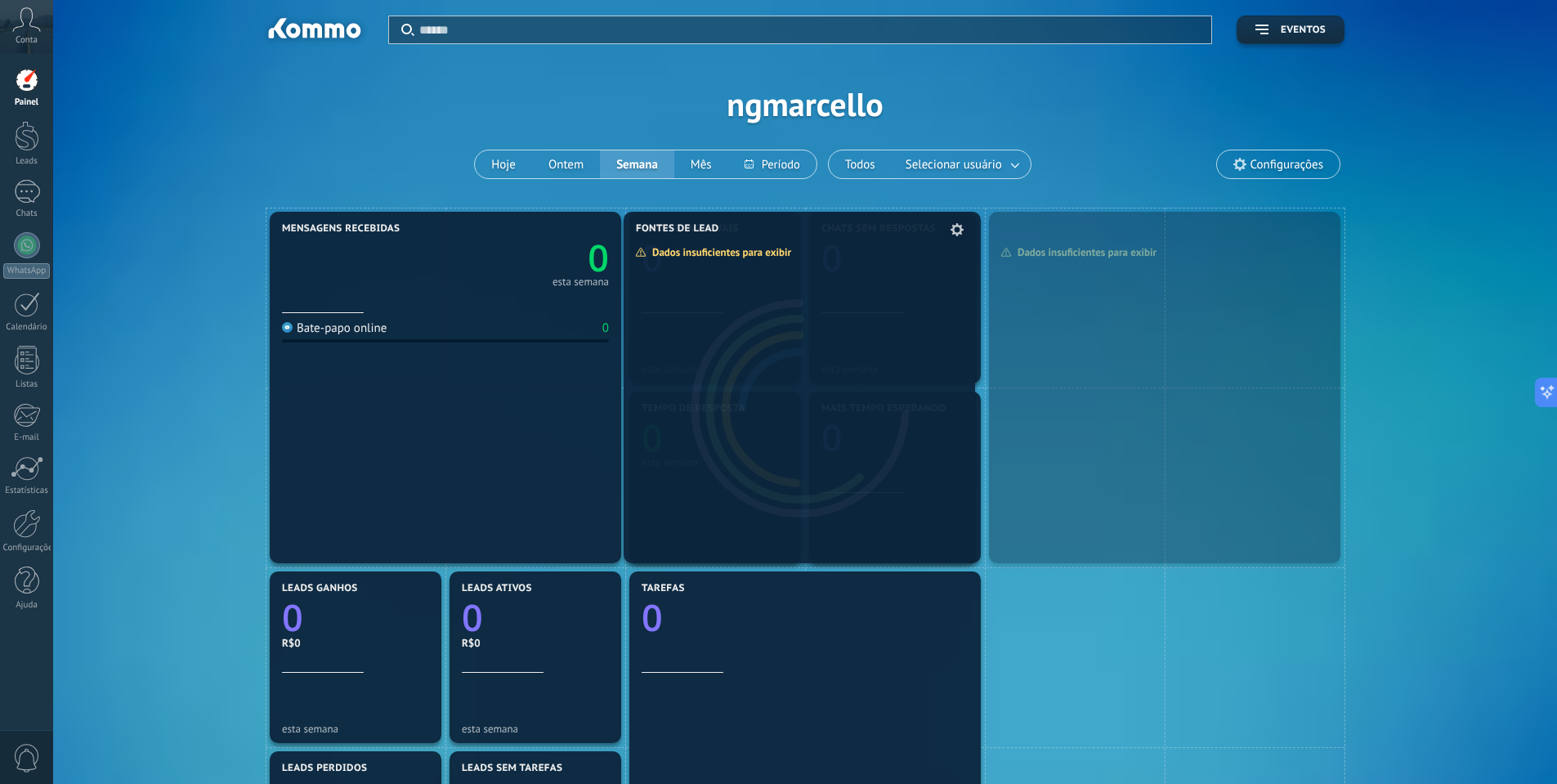
drag, startPoint x: 1182, startPoint y: 343, endPoint x: 817, endPoint y: 329, distance: 365.3
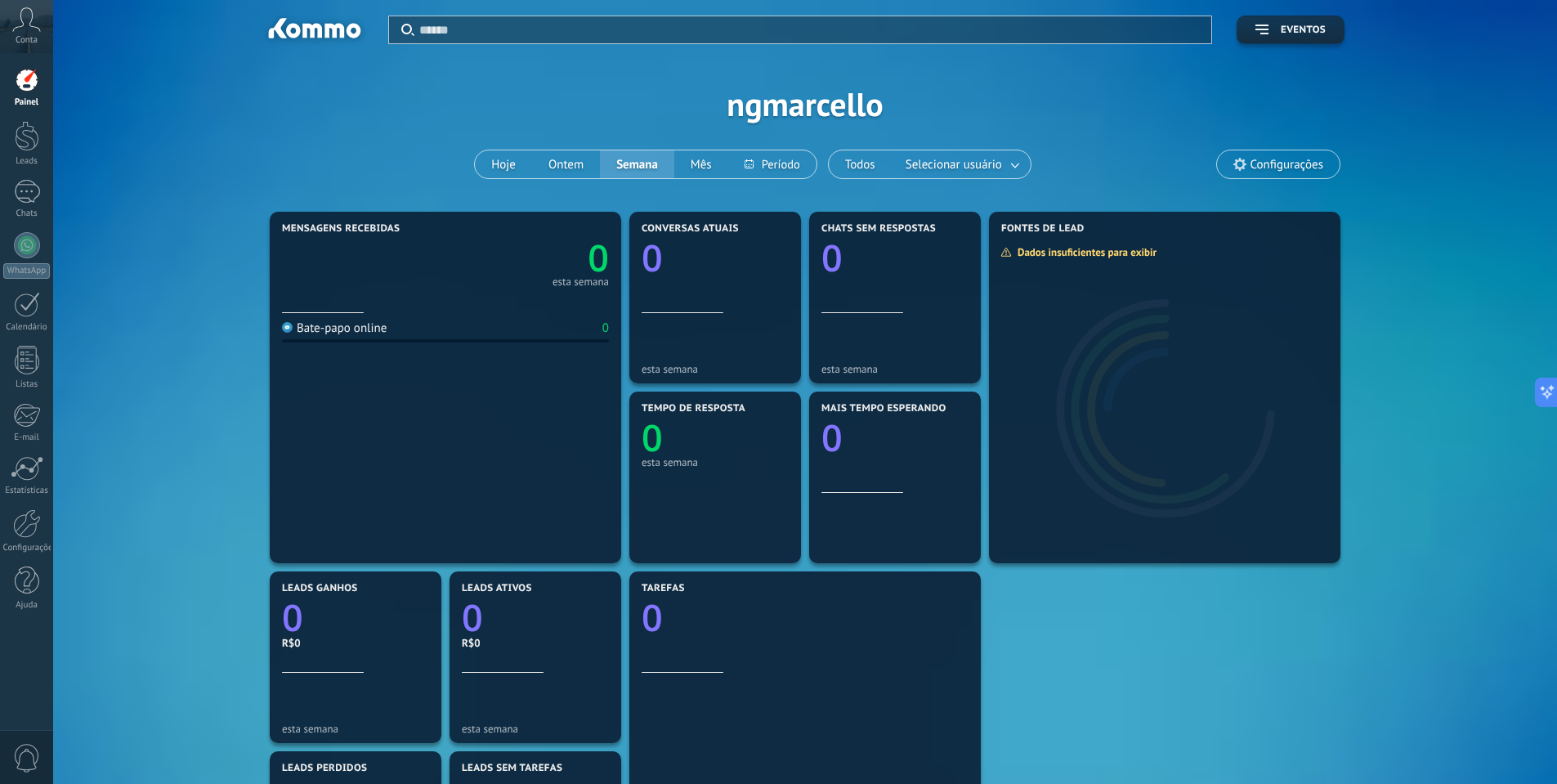
click at [34, 25] on icon at bounding box center [27, 20] width 29 height 25
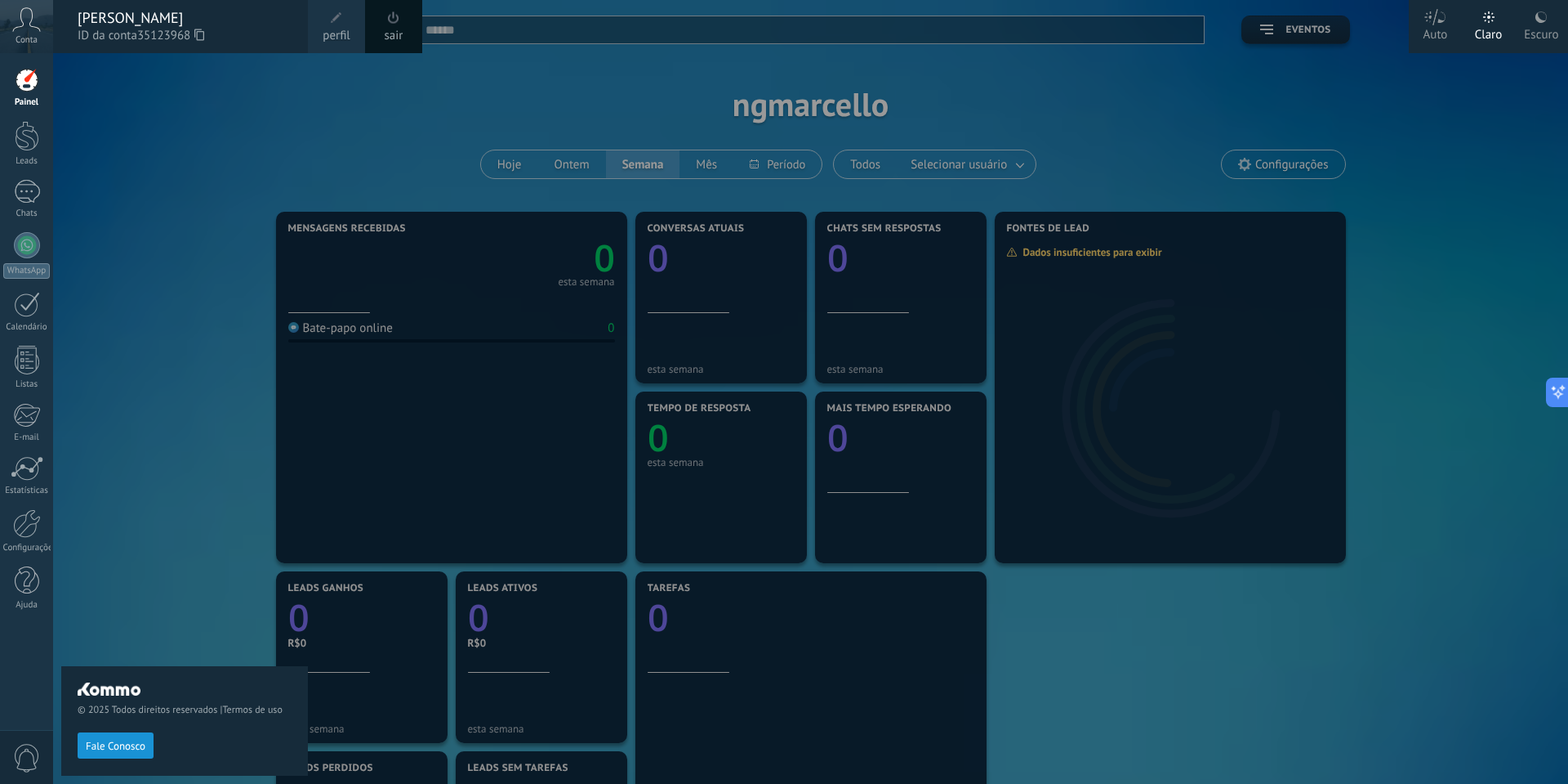
click at [143, 339] on div "© 2025 Todos direitos reservados | Termos de uso Fale Conosco" at bounding box center [185, 417] width 247 height 730
click at [41, 86] on link "Painel" at bounding box center [26, 88] width 53 height 40
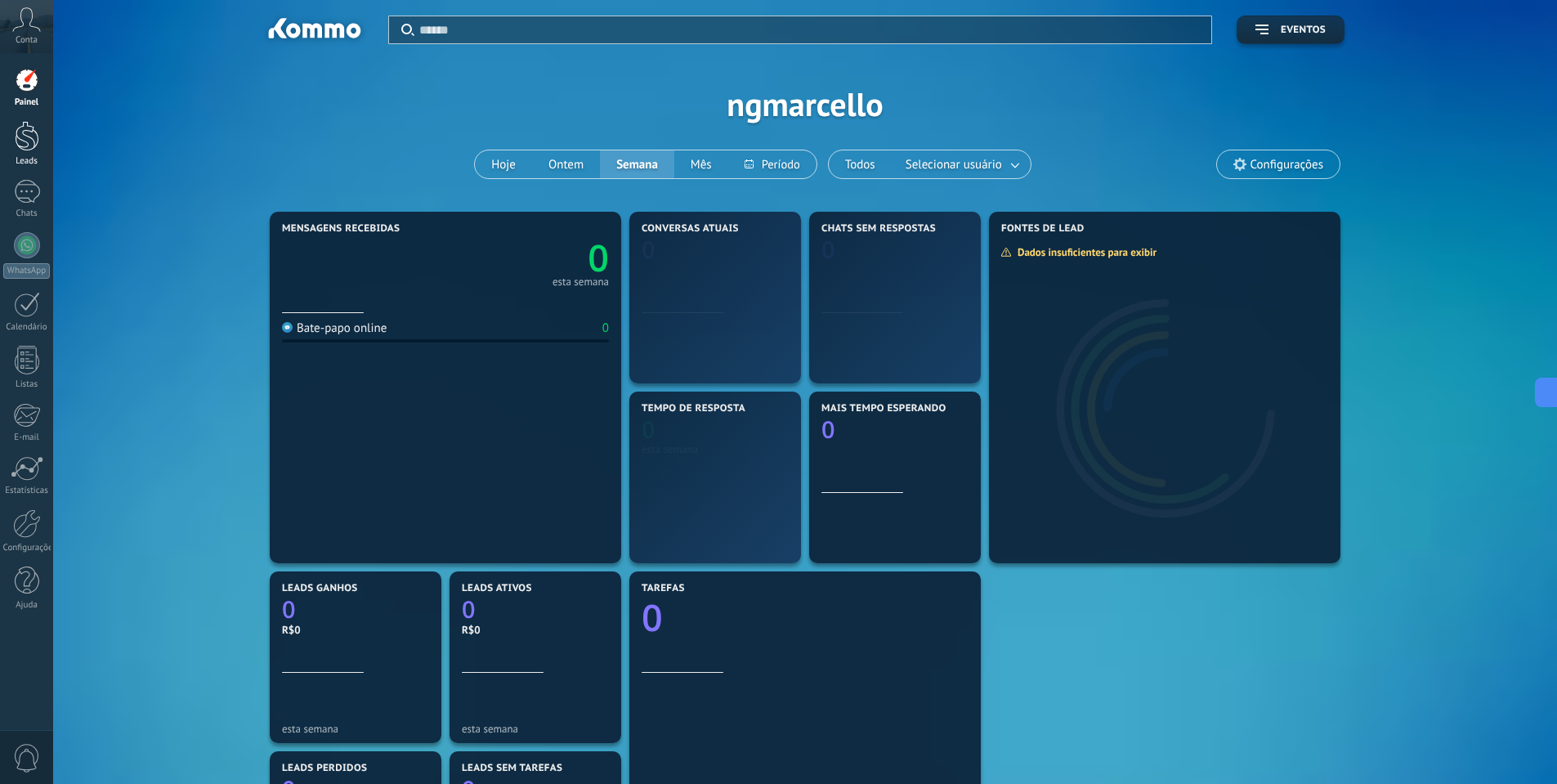
click at [29, 141] on div at bounding box center [27, 136] width 25 height 31
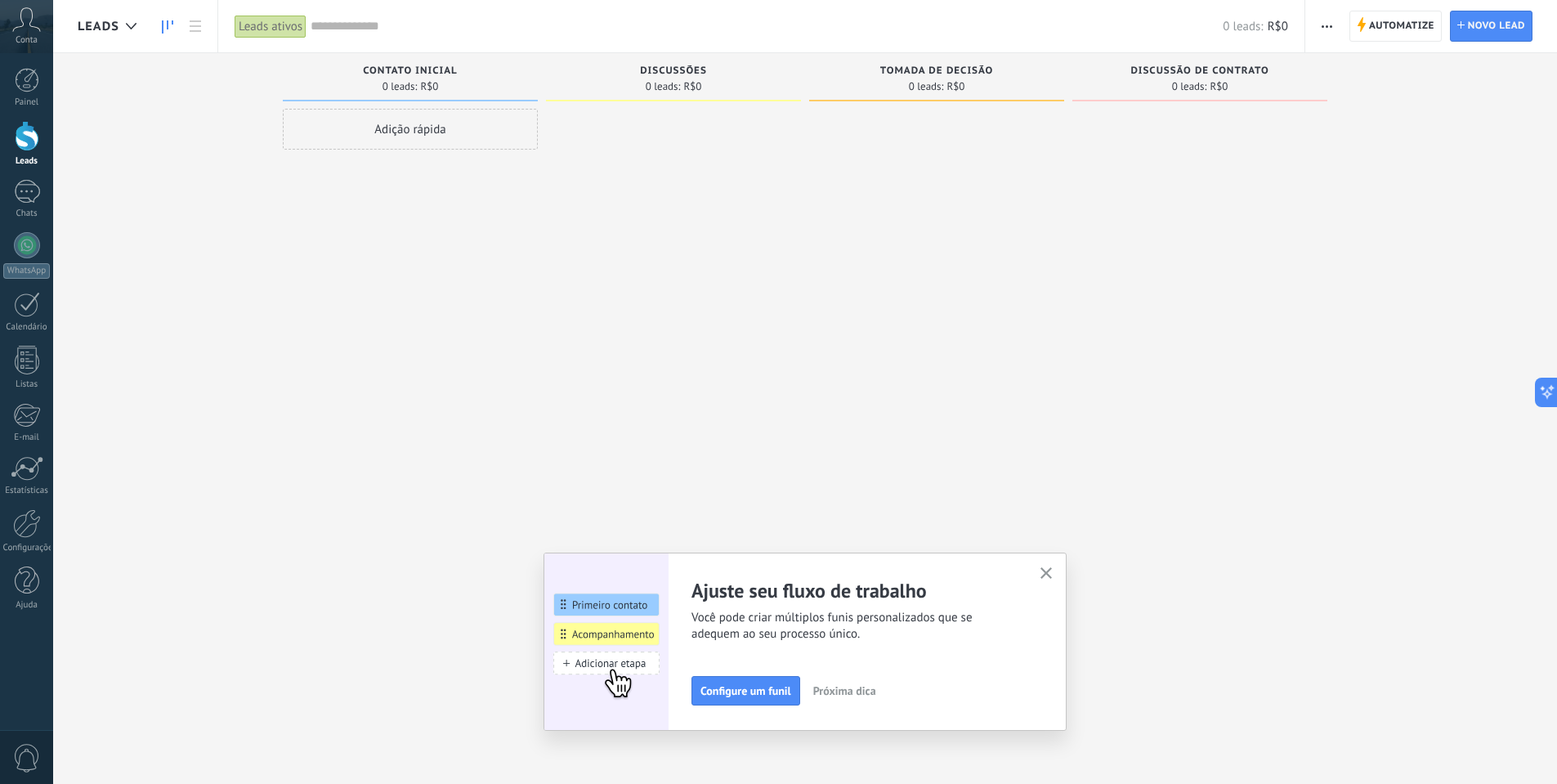
click at [1052, 576] on icon "button" at bounding box center [1047, 572] width 12 height 12
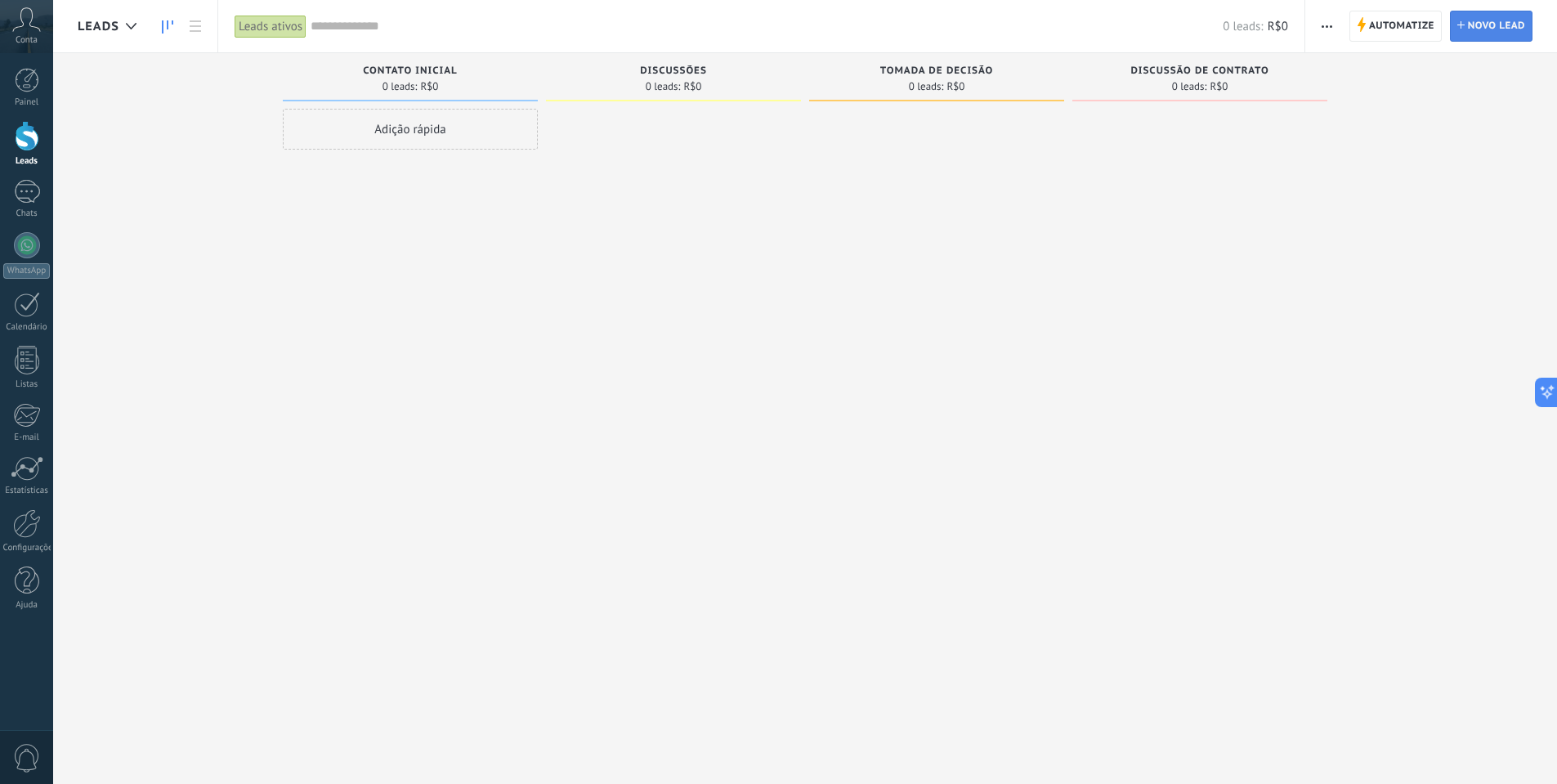
click at [1501, 40] on span "Novo lead" at bounding box center [1497, 26] width 57 height 30
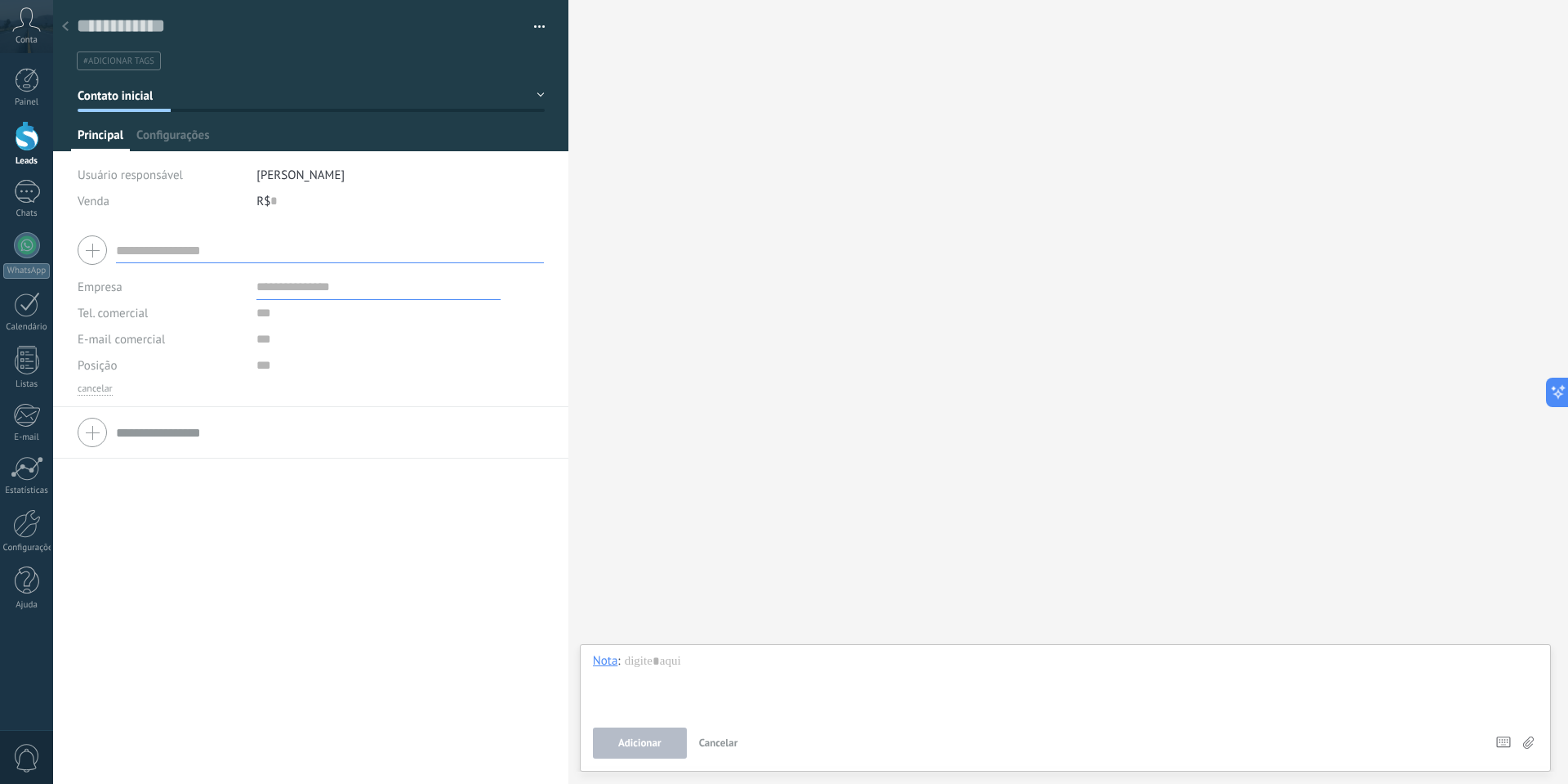
click at [186, 254] on input "text" at bounding box center [329, 250] width 428 height 26
click at [287, 361] on input "text" at bounding box center [378, 365] width 244 height 26
click at [314, 281] on input "text" at bounding box center [378, 286] width 244 height 26
click at [280, 322] on input "text" at bounding box center [378, 312] width 244 height 26
click at [276, 346] on input "text" at bounding box center [378, 339] width 244 height 26
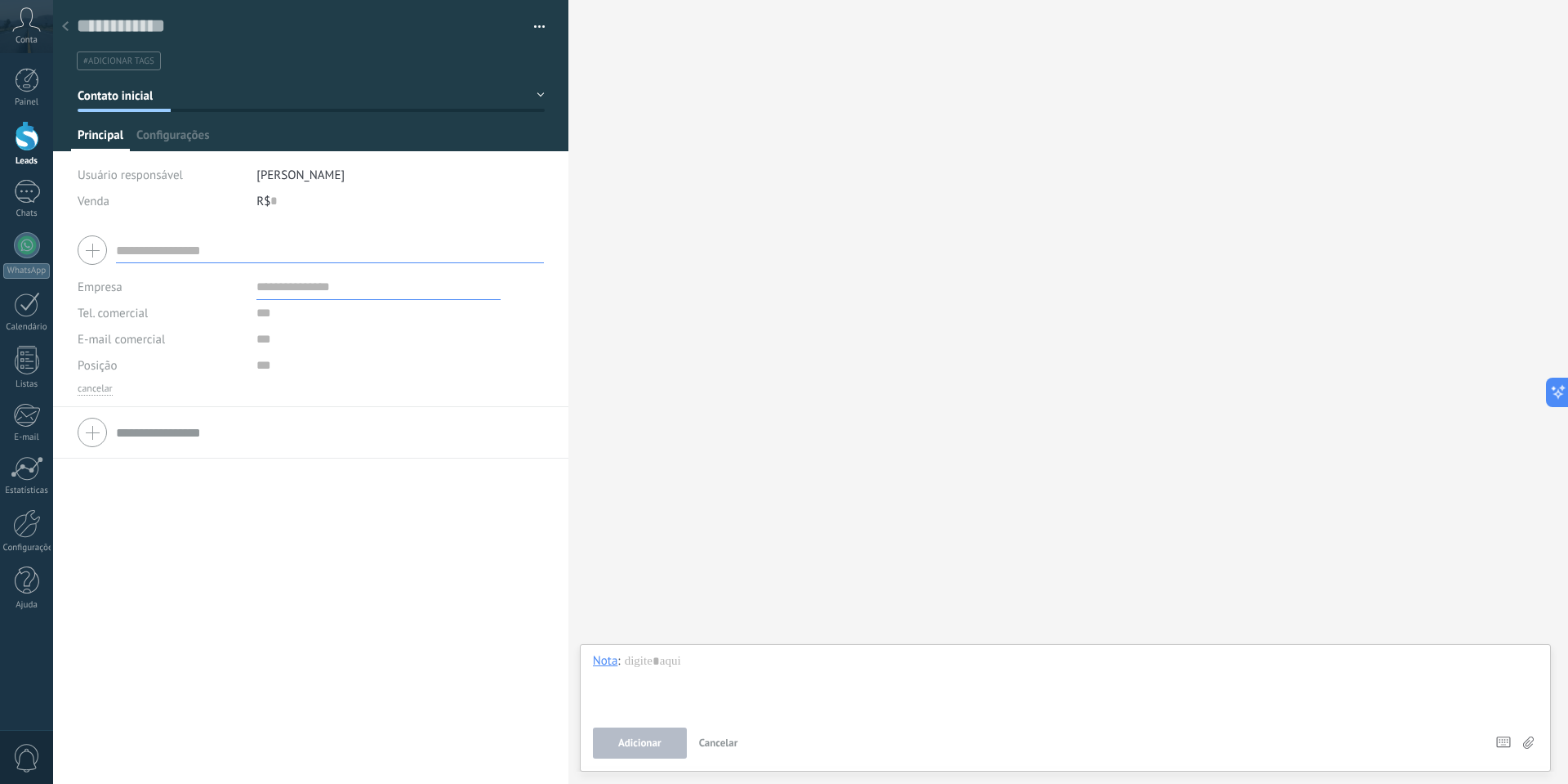
click at [221, 348] on div "E-mail comercial Email privado Outro email E-mail comercial" at bounding box center [161, 339] width 166 height 26
click at [159, 252] on input "text" at bounding box center [329, 250] width 428 height 26
click at [267, 254] on input "*****" at bounding box center [329, 250] width 428 height 26
click at [270, 258] on input "*****" at bounding box center [329, 250] width 428 height 26
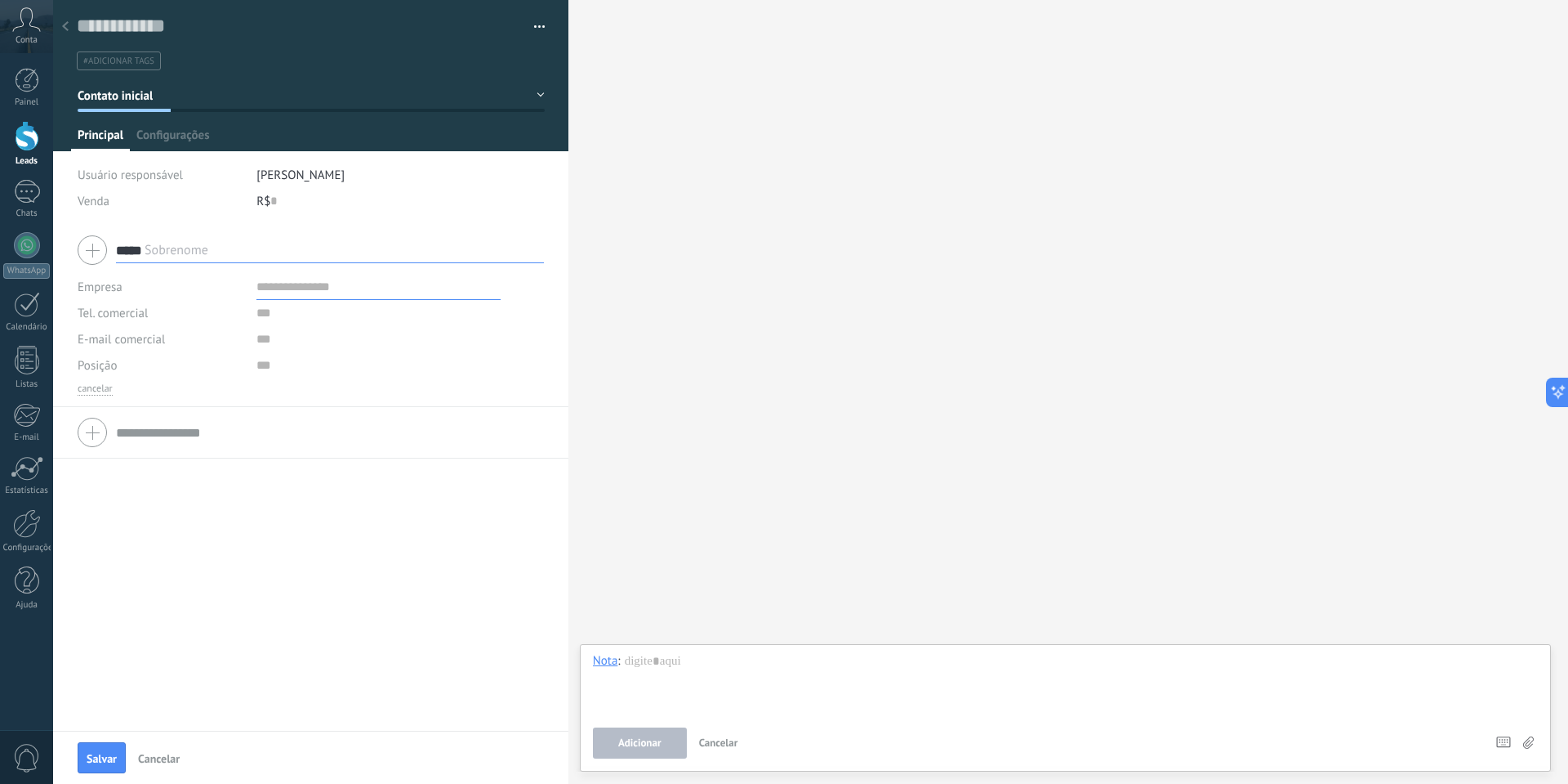
type input "*****"
click at [319, 299] on input "text" at bounding box center [378, 286] width 244 height 26
click at [309, 327] on input "text" at bounding box center [378, 339] width 244 height 26
click at [303, 319] on input "text" at bounding box center [378, 312] width 244 height 26
type input "**********"
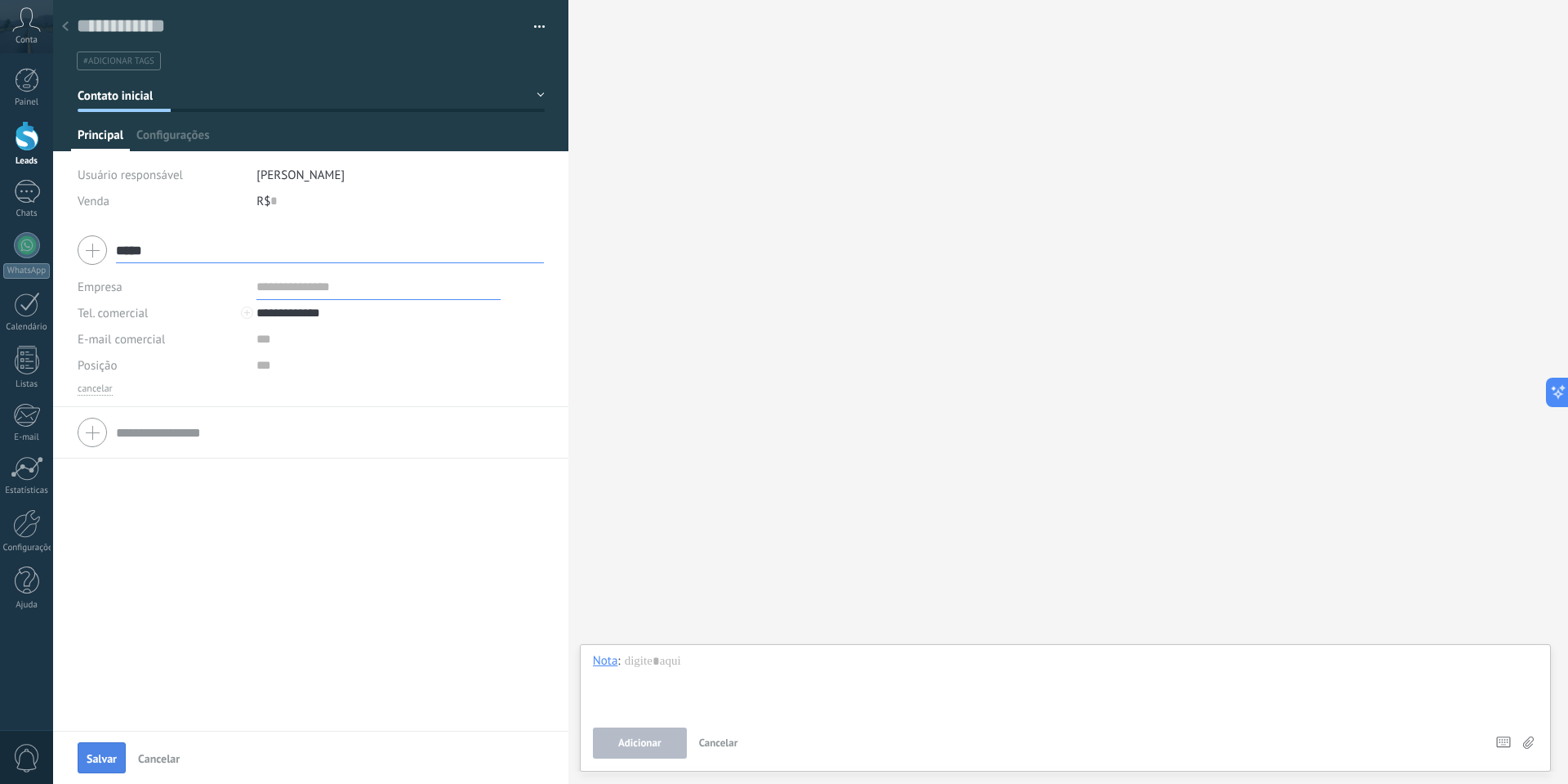
click at [92, 753] on span "Salvar" at bounding box center [101, 758] width 31 height 11
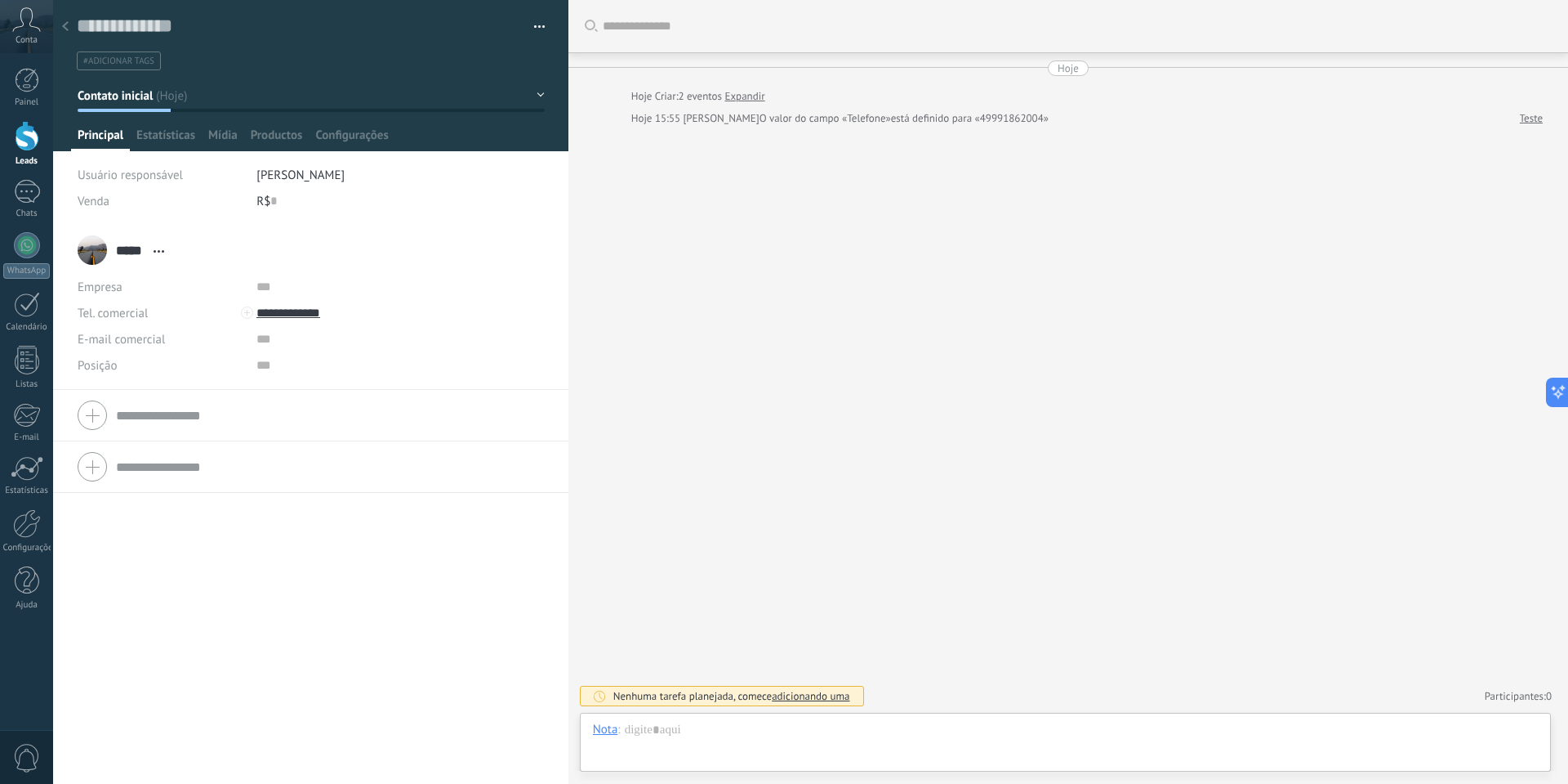
scroll to position [25, 0]
click at [721, 739] on div at bounding box center [1066, 746] width 945 height 49
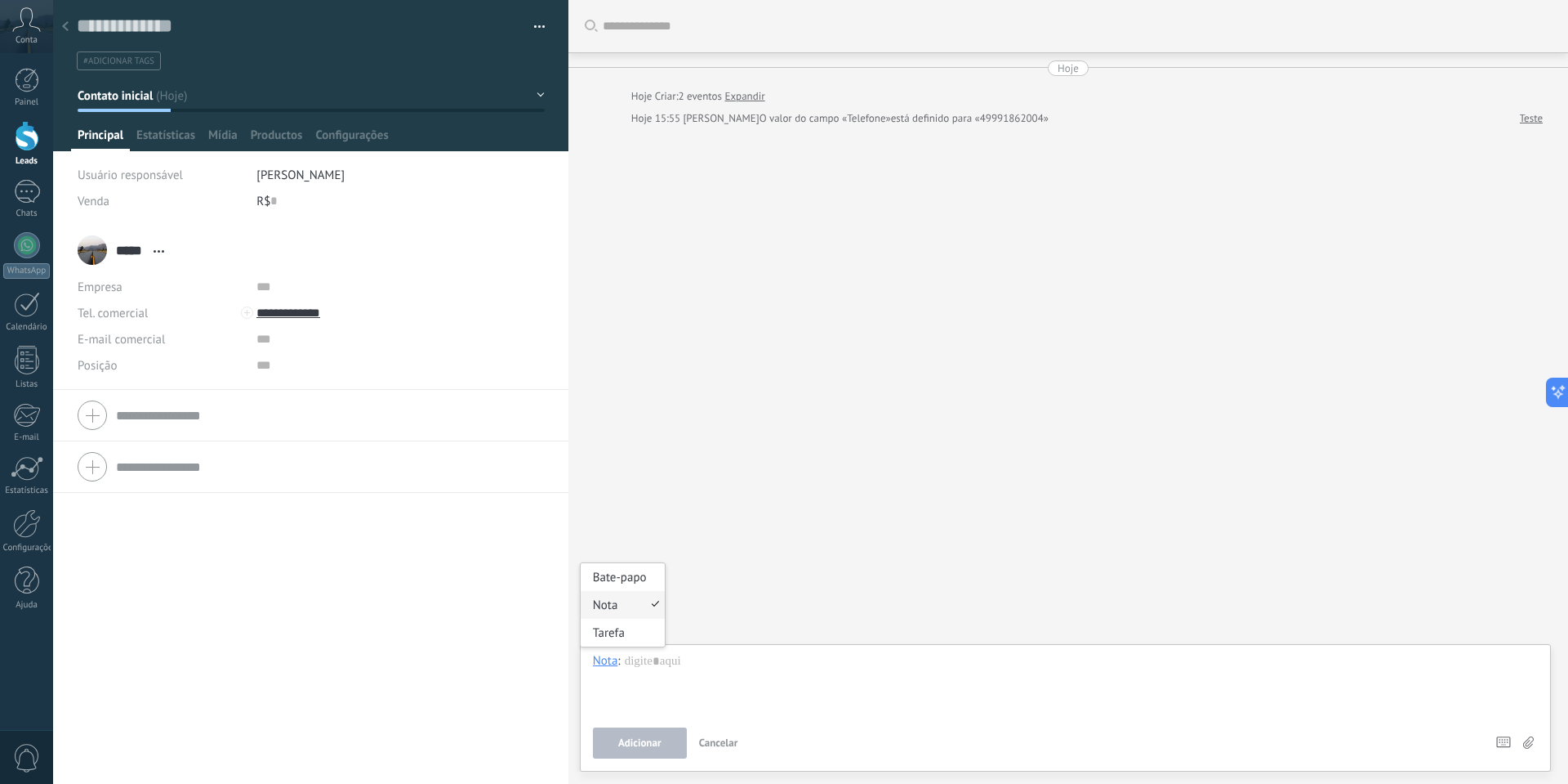
click at [608, 664] on div "Nota" at bounding box center [606, 660] width 25 height 14
click at [627, 583] on div "Bate-papo" at bounding box center [623, 576] width 84 height 28
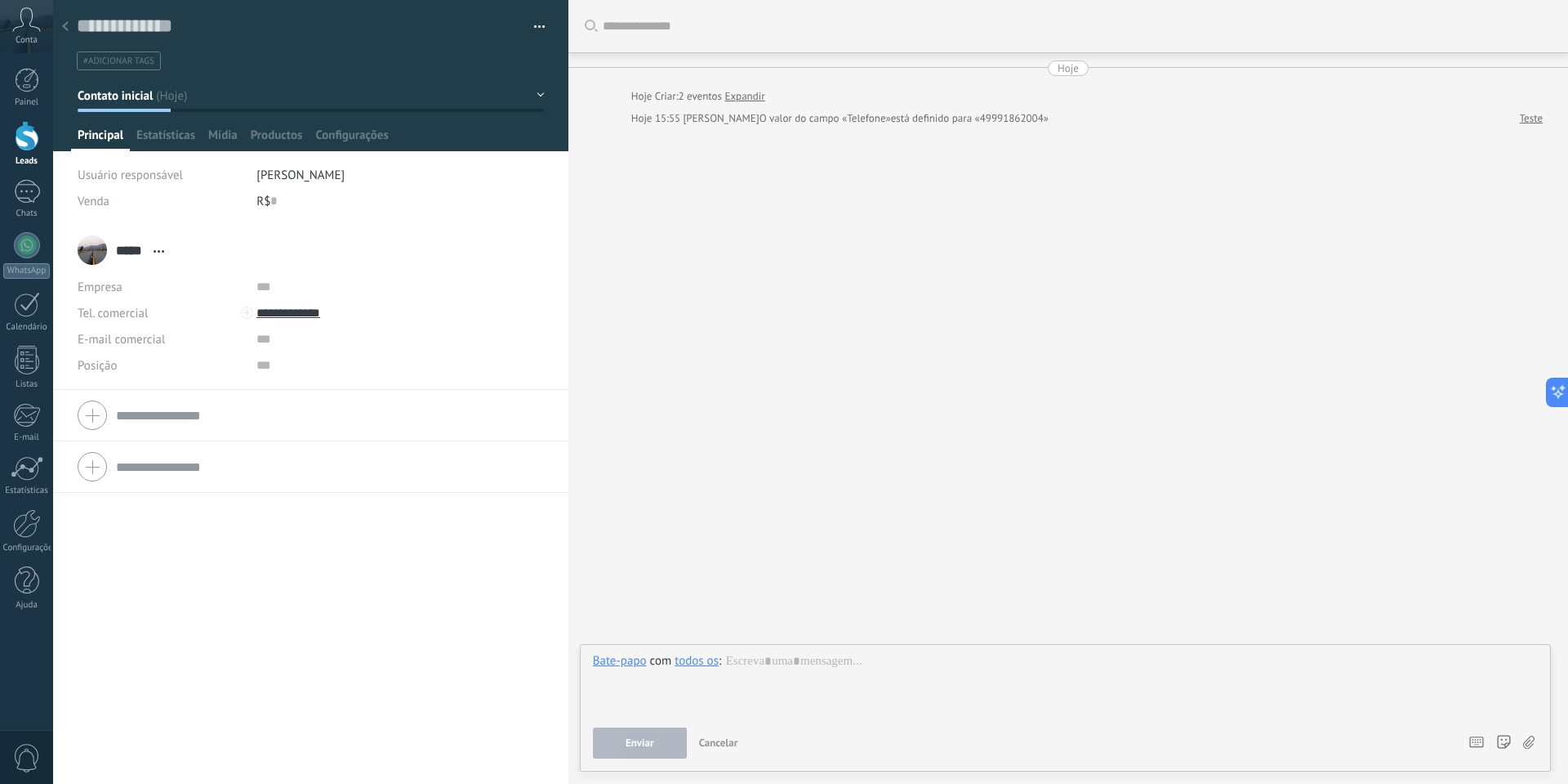
click at [697, 656] on div "todos os" at bounding box center [696, 660] width 44 height 14
drag, startPoint x: 403, startPoint y: 694, endPoint x: 410, endPoint y: 692, distance: 7.3
click at [407, 692] on div "***** Teste ***** Teste Sobrenome Abrir detalhes Copiar nome Desvincular" at bounding box center [310, 504] width 516 height 559
click at [607, 656] on div "Bate-papo" at bounding box center [620, 660] width 54 height 14
click at [455, 626] on div "***** Teste ***** Teste Sobrenome Abrir detalhes Copiar nome Desvincular" at bounding box center [310, 504] width 516 height 559
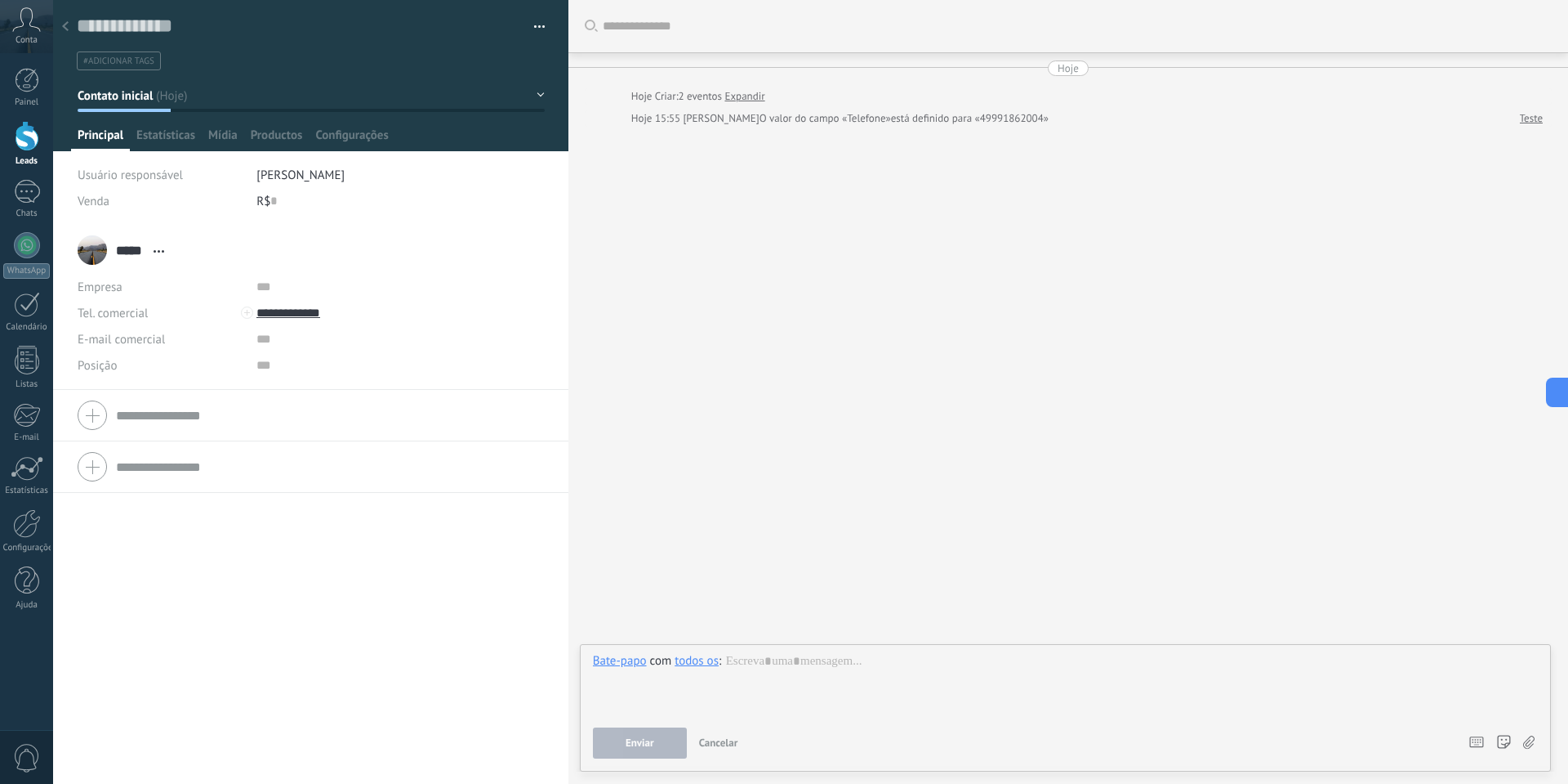
click at [364, 664] on div "***** Teste ***** Teste Sobrenome Abrir detalhes Copiar nome Desvincular" at bounding box center [310, 504] width 516 height 559
click at [19, 32] on div "Conta" at bounding box center [26, 26] width 53 height 53
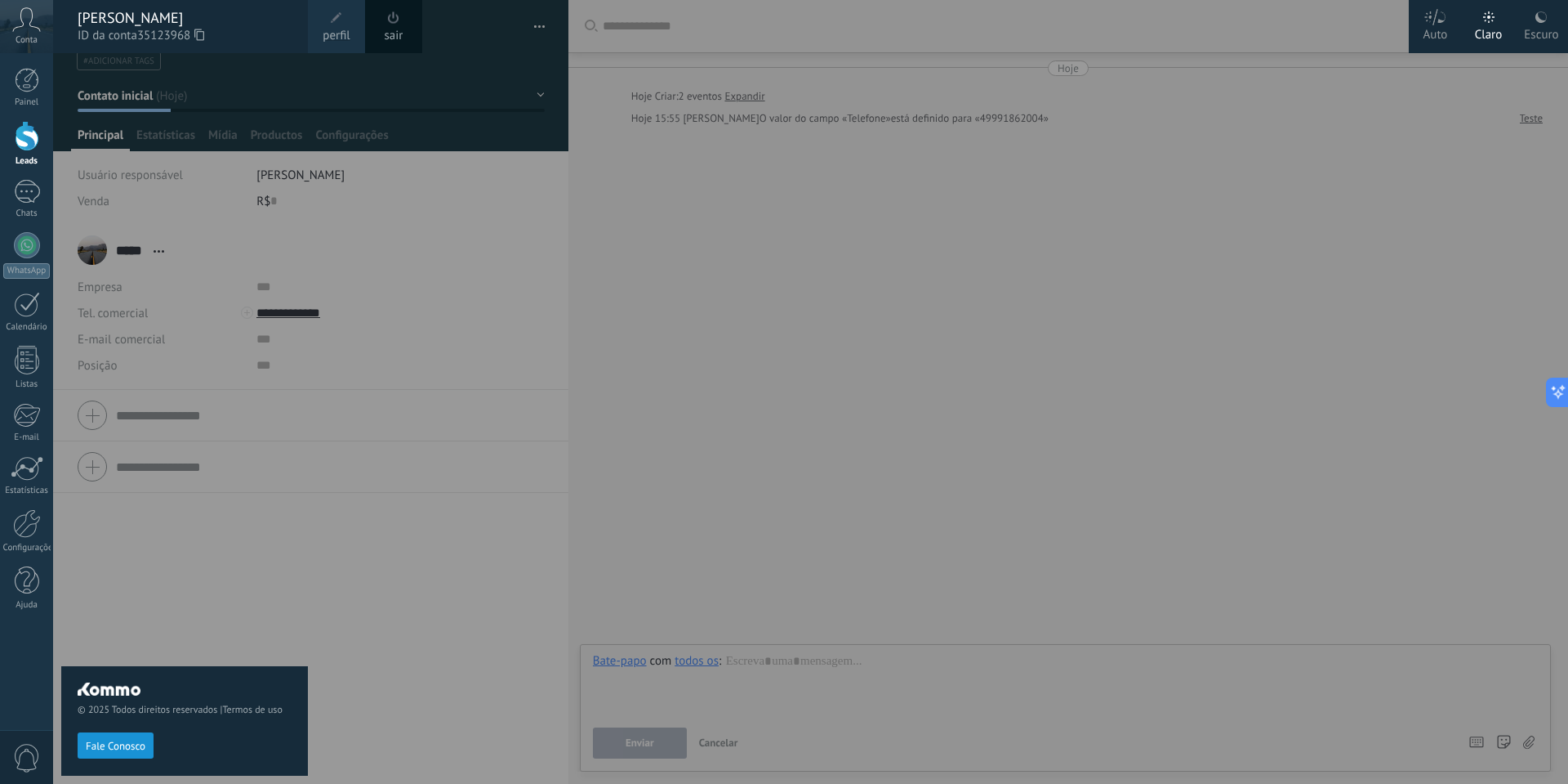
click at [240, 599] on div "© 2025 Todos direitos reservados | Termos de uso Fale Conosco" at bounding box center [185, 417] width 247 height 730
click at [31, 336] on div "Painel Leads Chats WhatsApp Clientes" at bounding box center [26, 347] width 53 height 559
click at [28, 352] on div at bounding box center [27, 360] width 25 height 29
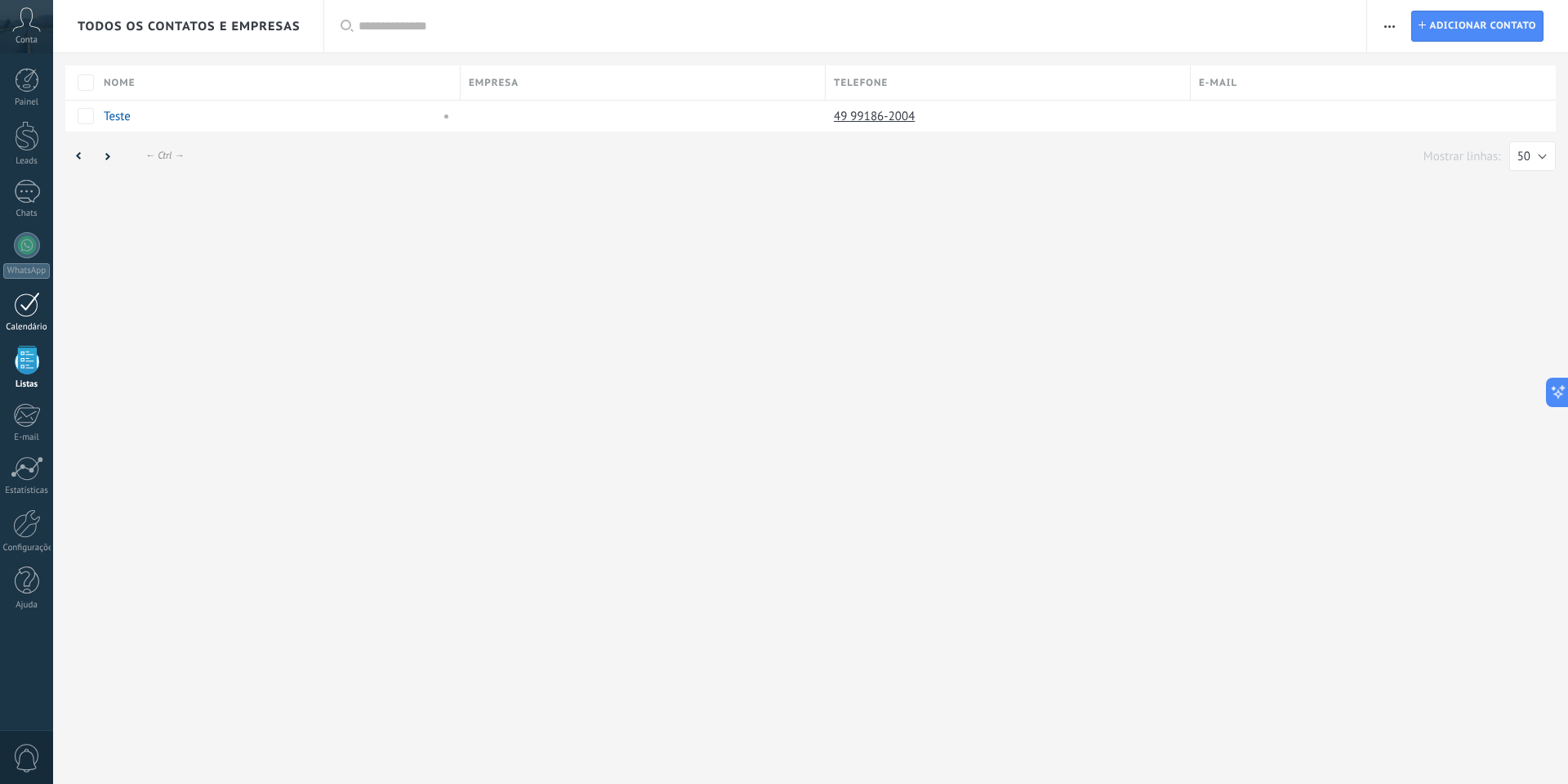
click at [28, 315] on div at bounding box center [27, 304] width 26 height 25
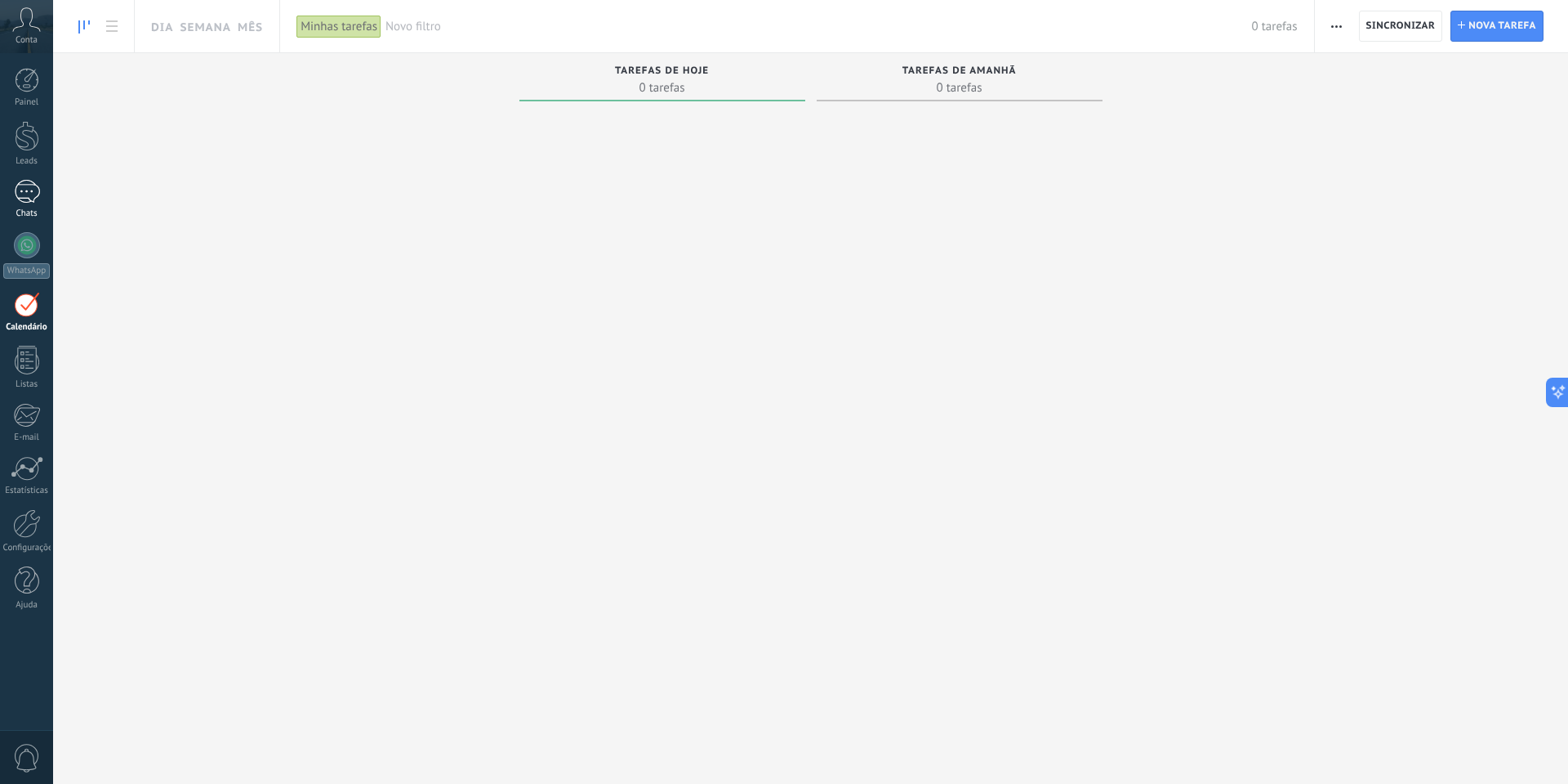
click at [33, 201] on div at bounding box center [27, 191] width 26 height 24
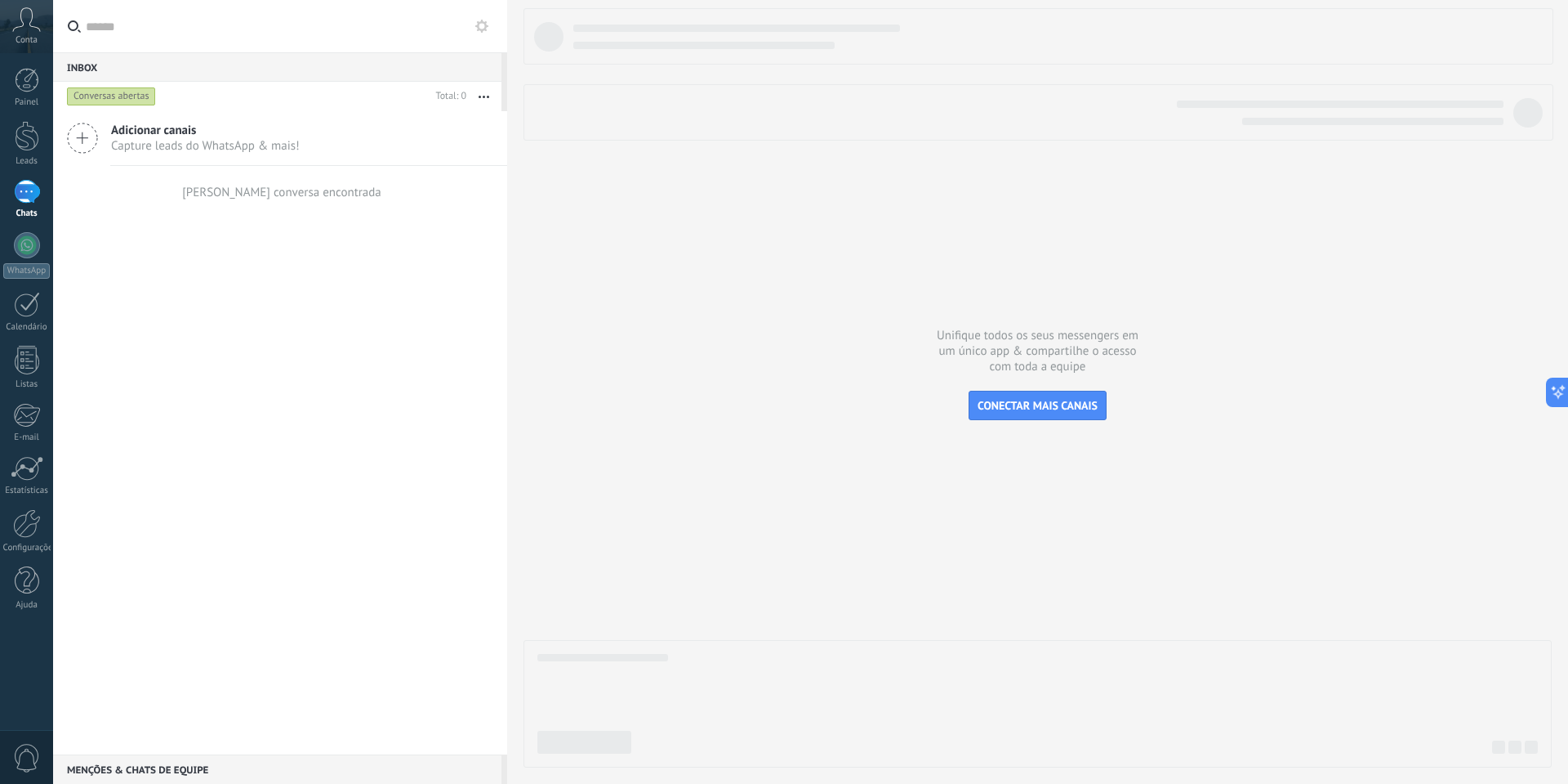
click at [92, 140] on icon at bounding box center [82, 138] width 31 height 31
